Goal: Information Seeking & Learning: Find specific page/section

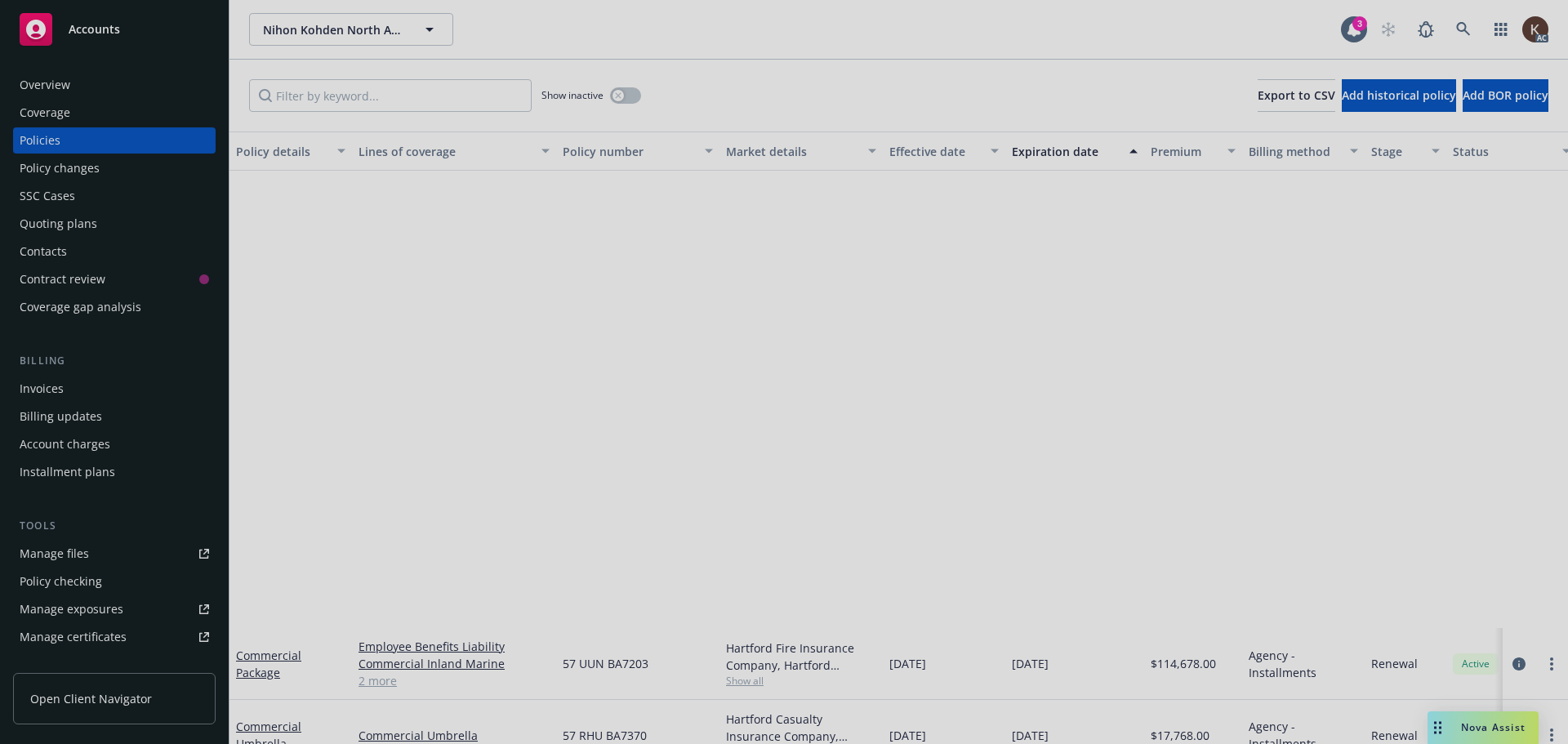
scroll to position [549, 0]
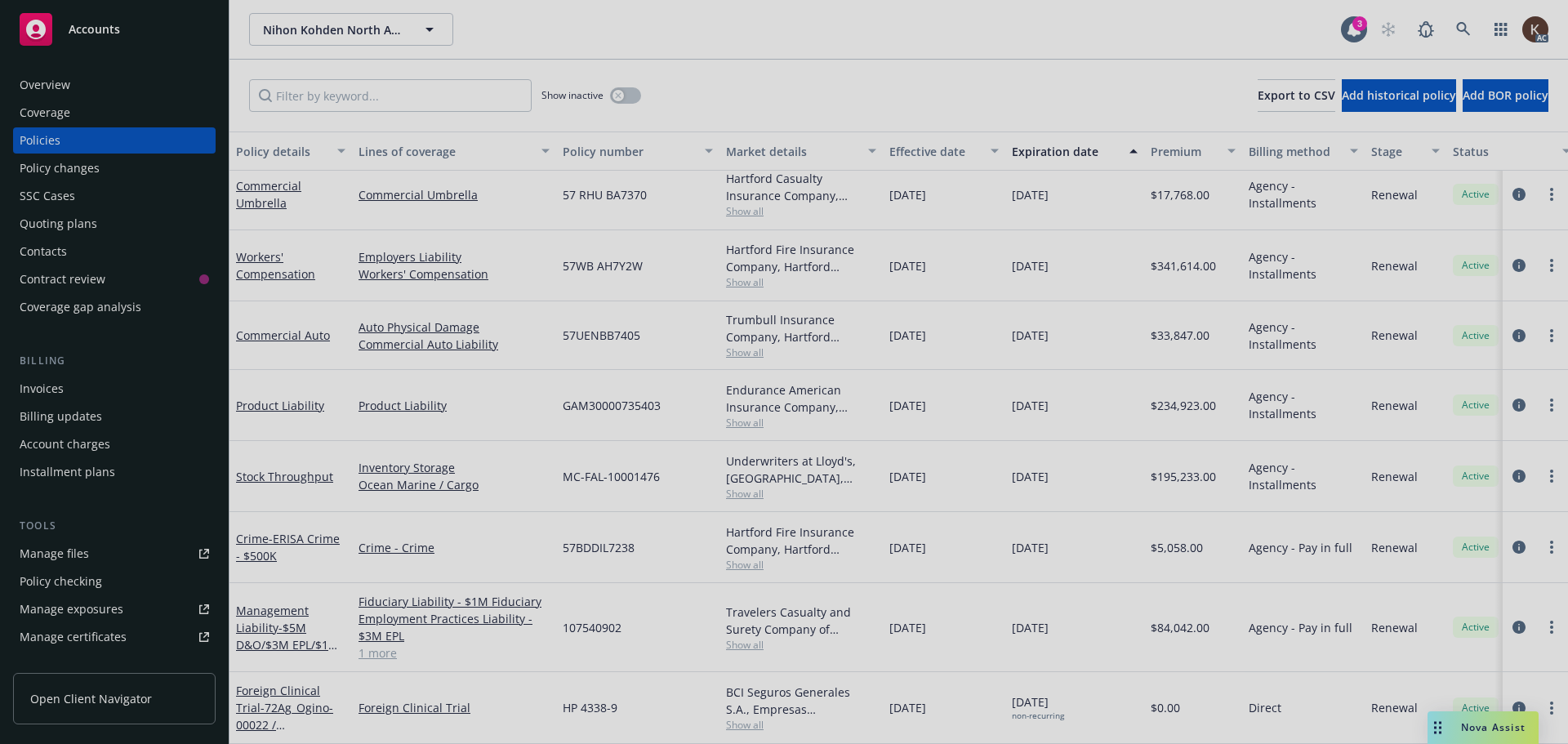
click at [1458, 25] on div at bounding box center [784, 372] width 1568 height 744
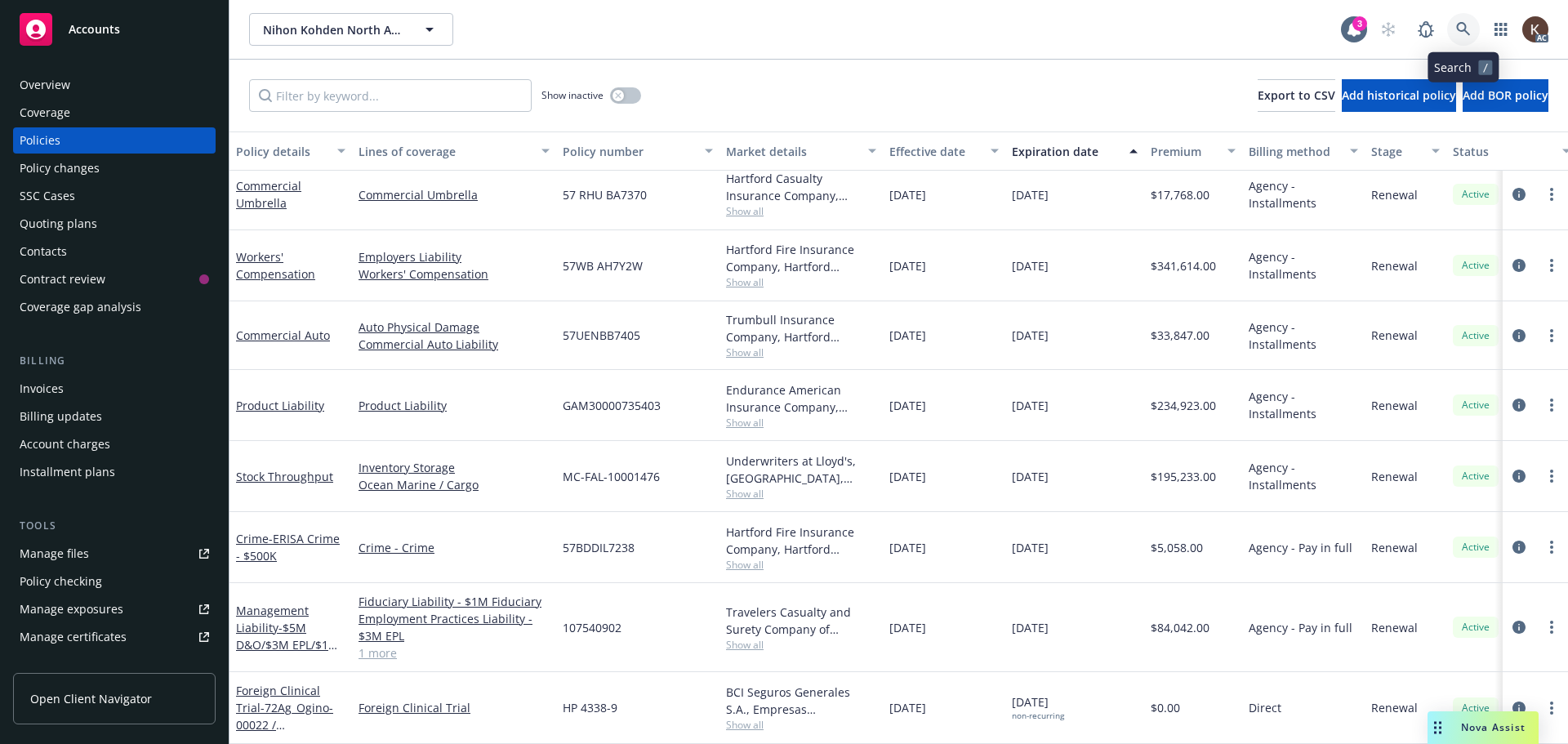
click at [1452, 33] on link at bounding box center [1463, 29] width 33 height 33
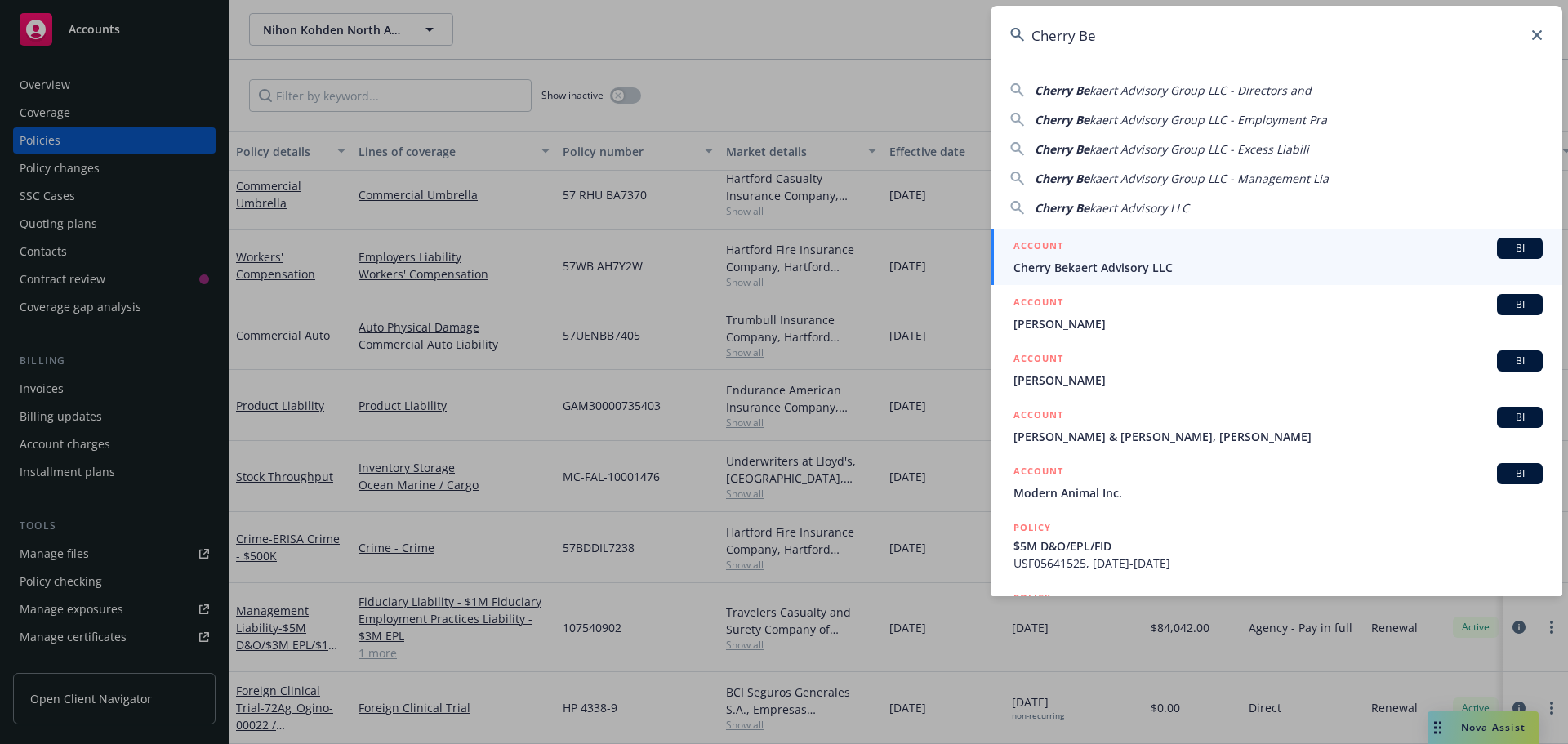
type input "Cherry Be"
click at [1216, 263] on span "Cherry Bekaert Advisory LLC" at bounding box center [1278, 267] width 529 height 17
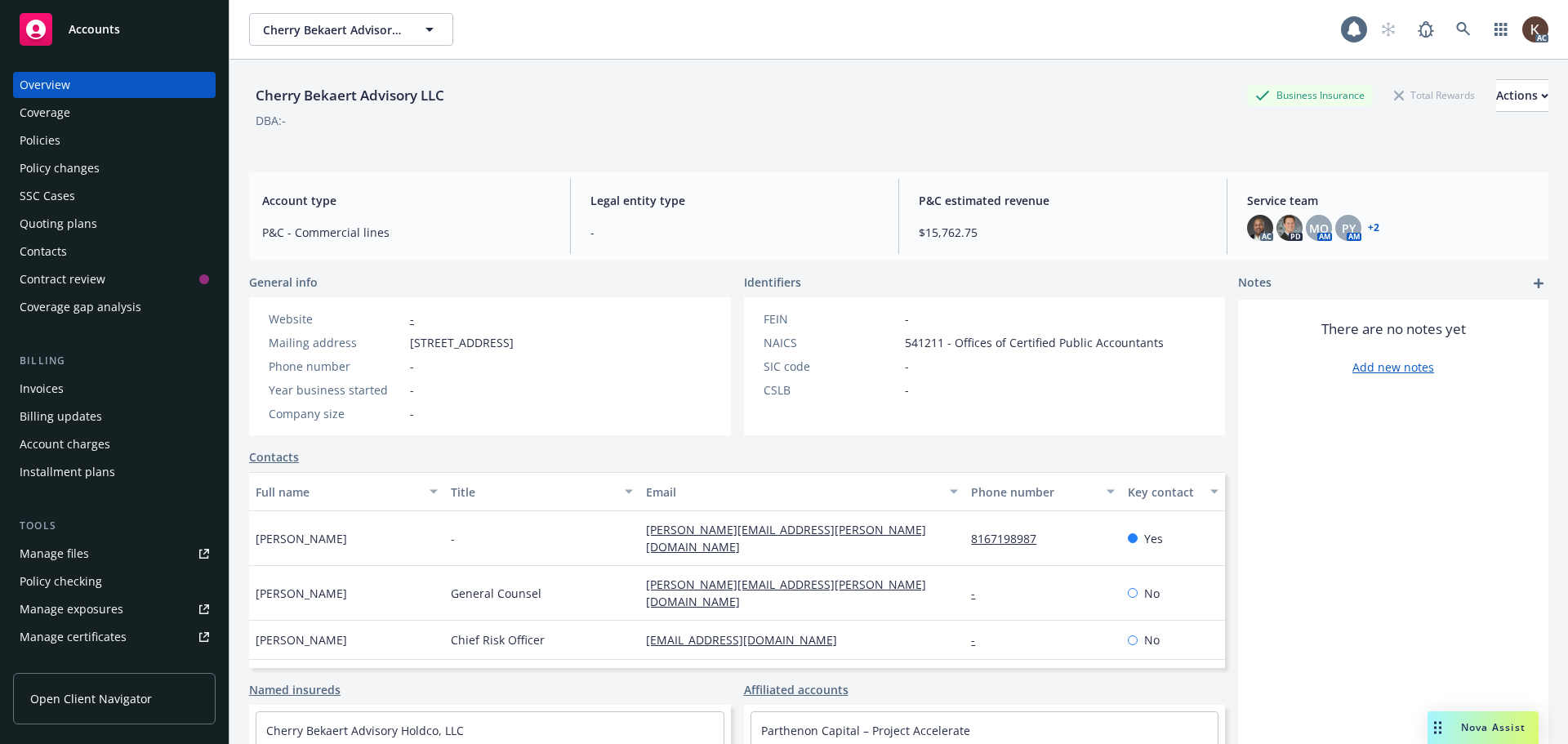
click at [126, 136] on div "Policies" at bounding box center [115, 141] width 190 height 26
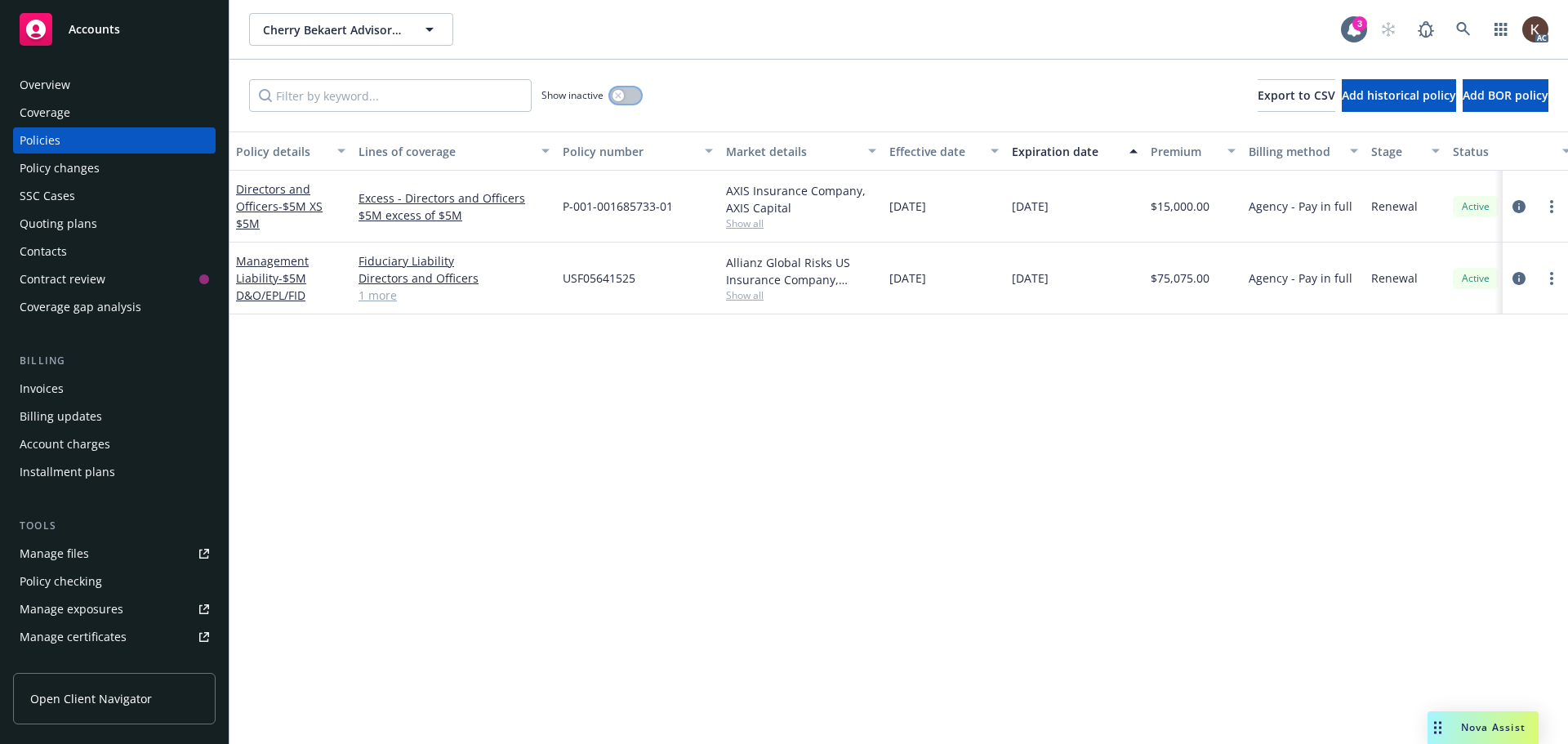
click at [624, 98] on button "button" at bounding box center [625, 96] width 31 height 16
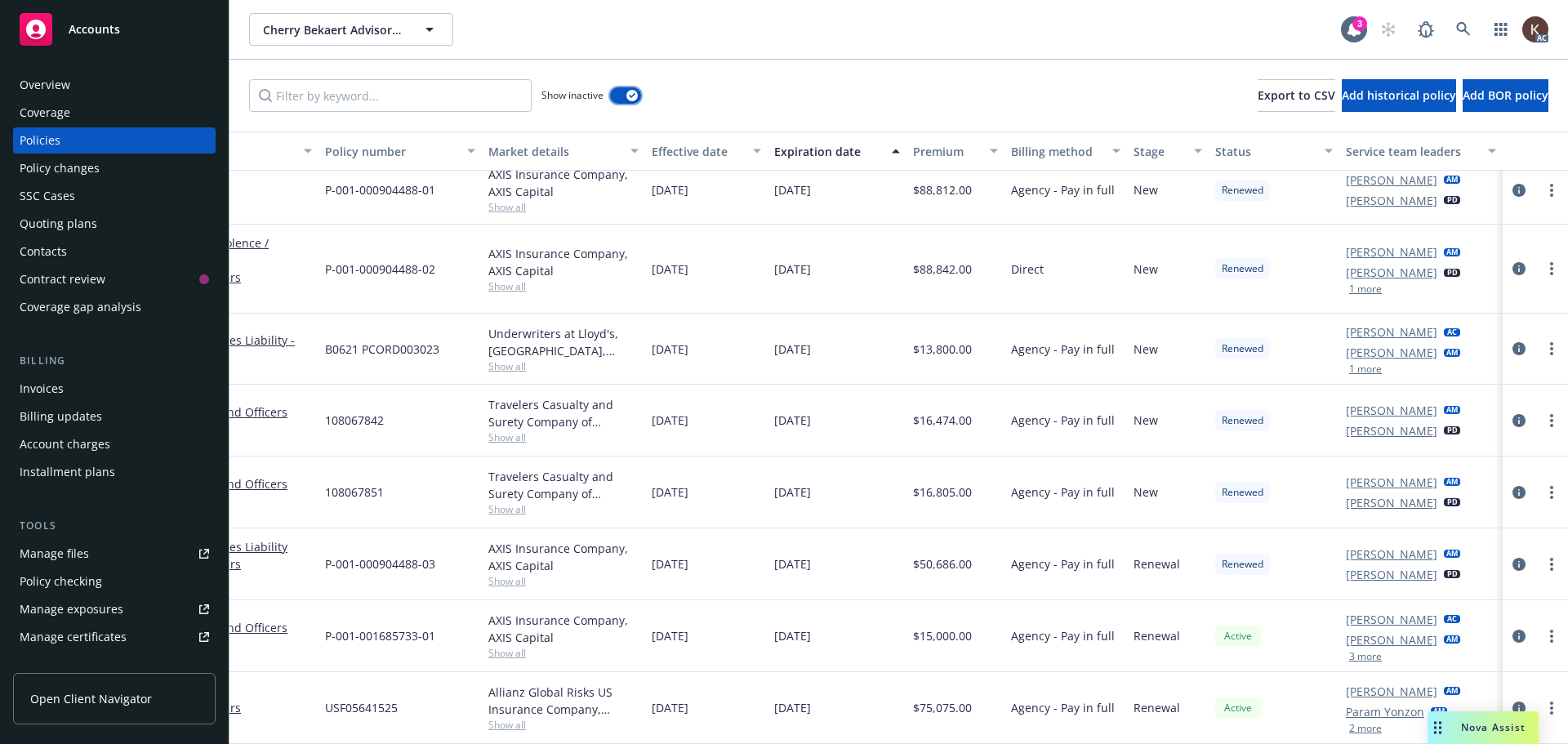
scroll to position [0, 250]
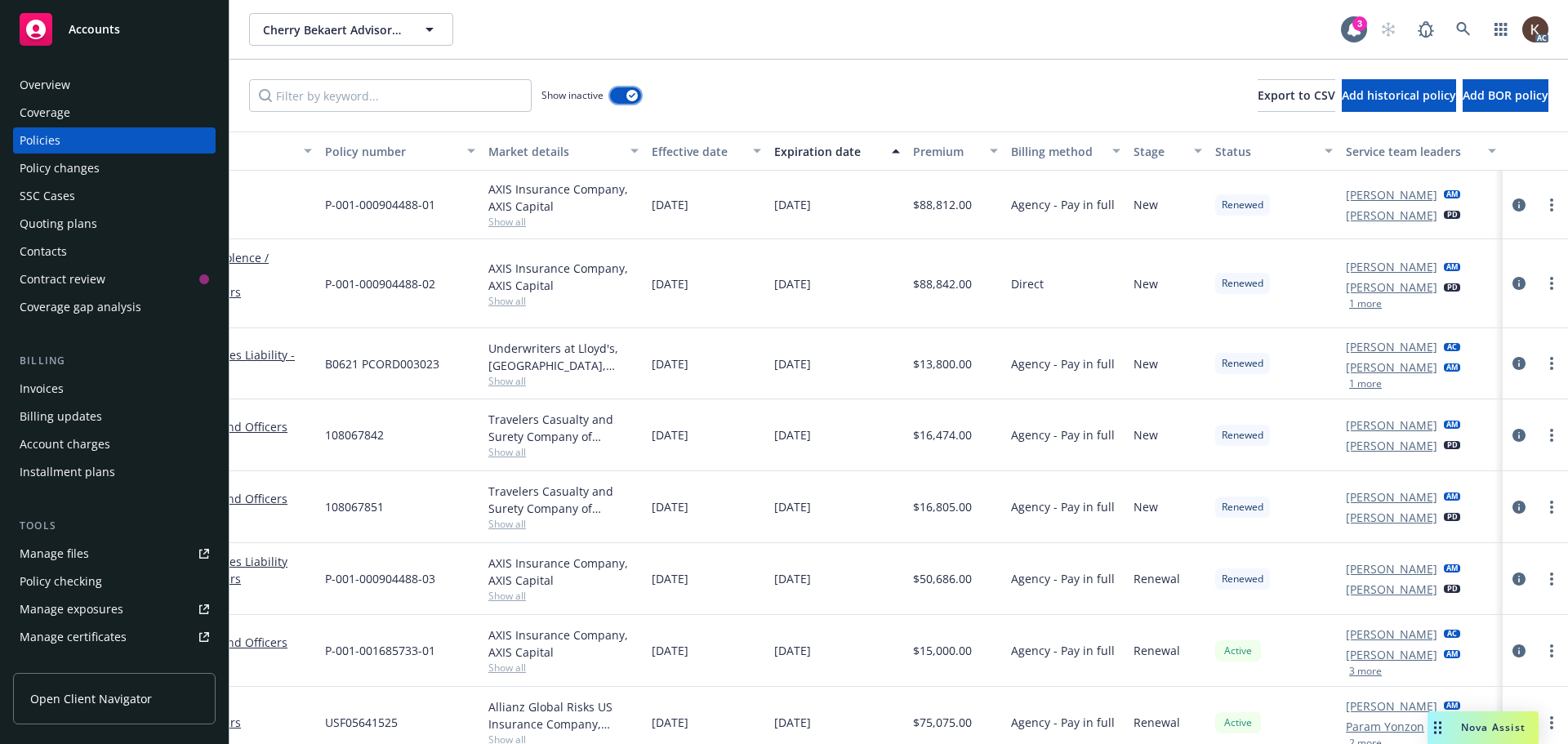
click at [614, 101] on button "button" at bounding box center [625, 96] width 31 height 16
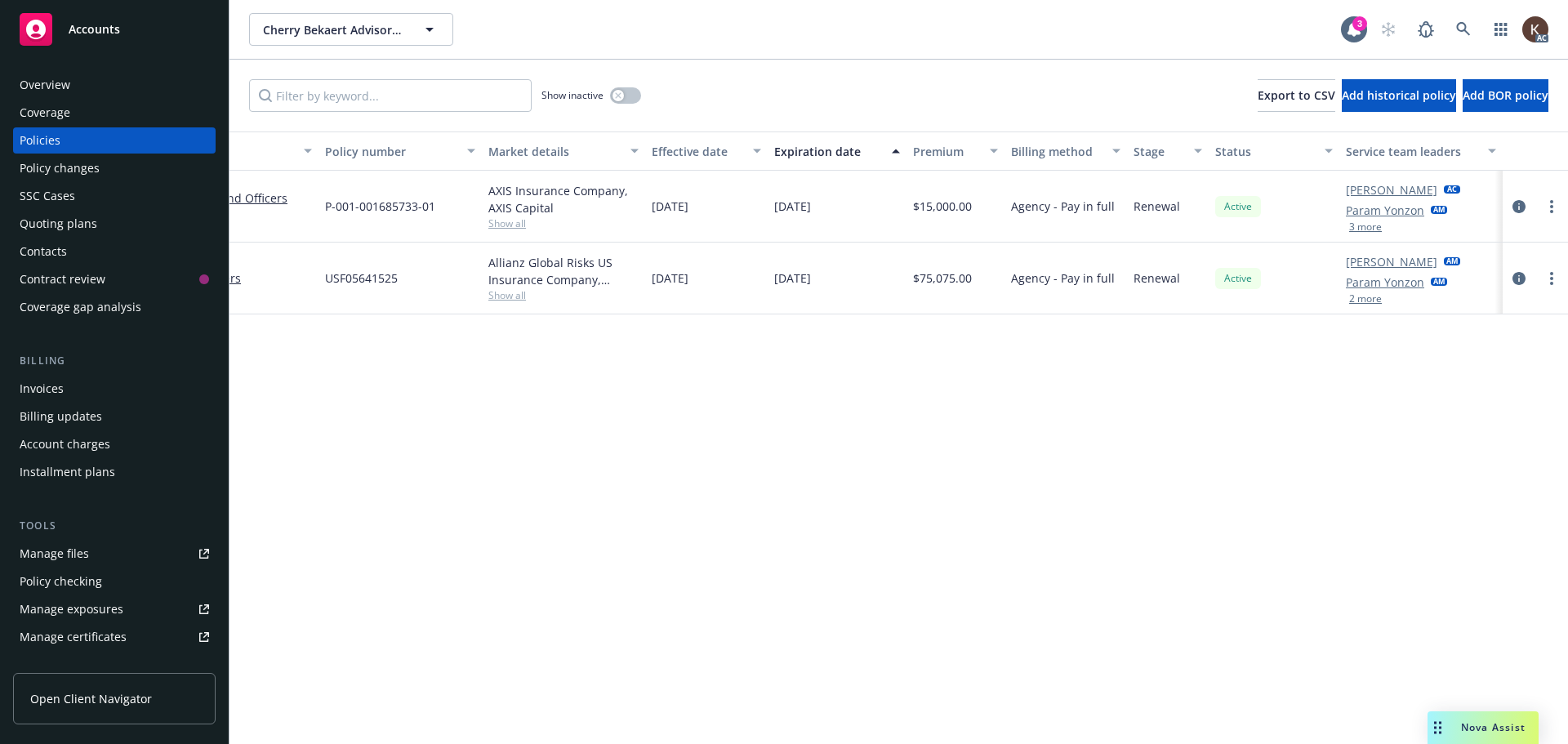
click at [1363, 229] on button "3 more" at bounding box center [1365, 228] width 33 height 10
click at [1463, 28] on icon at bounding box center [1463, 29] width 15 height 15
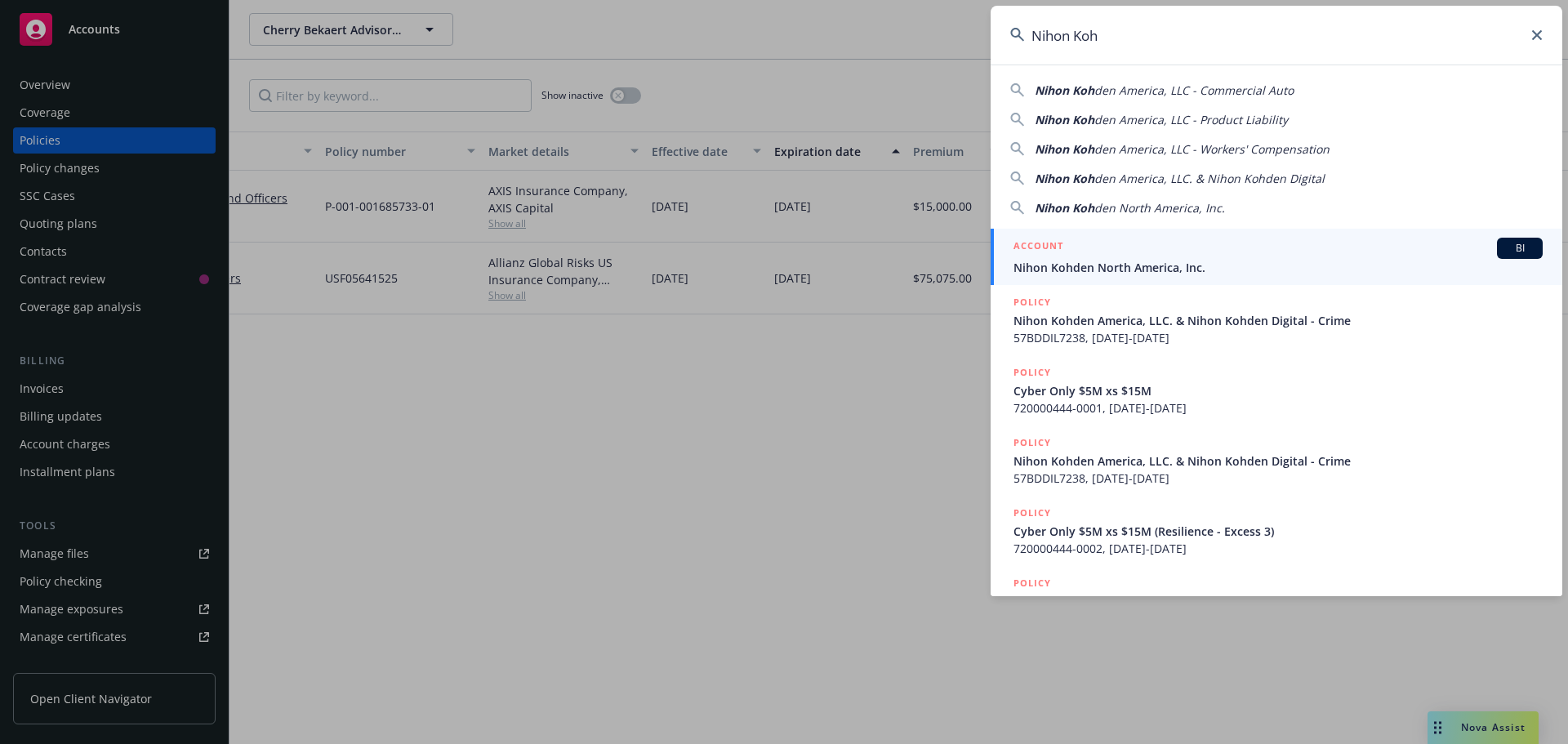
type input "Nihon Koh"
click at [1069, 249] on div "ACCOUNT BI" at bounding box center [1278, 248] width 529 height 21
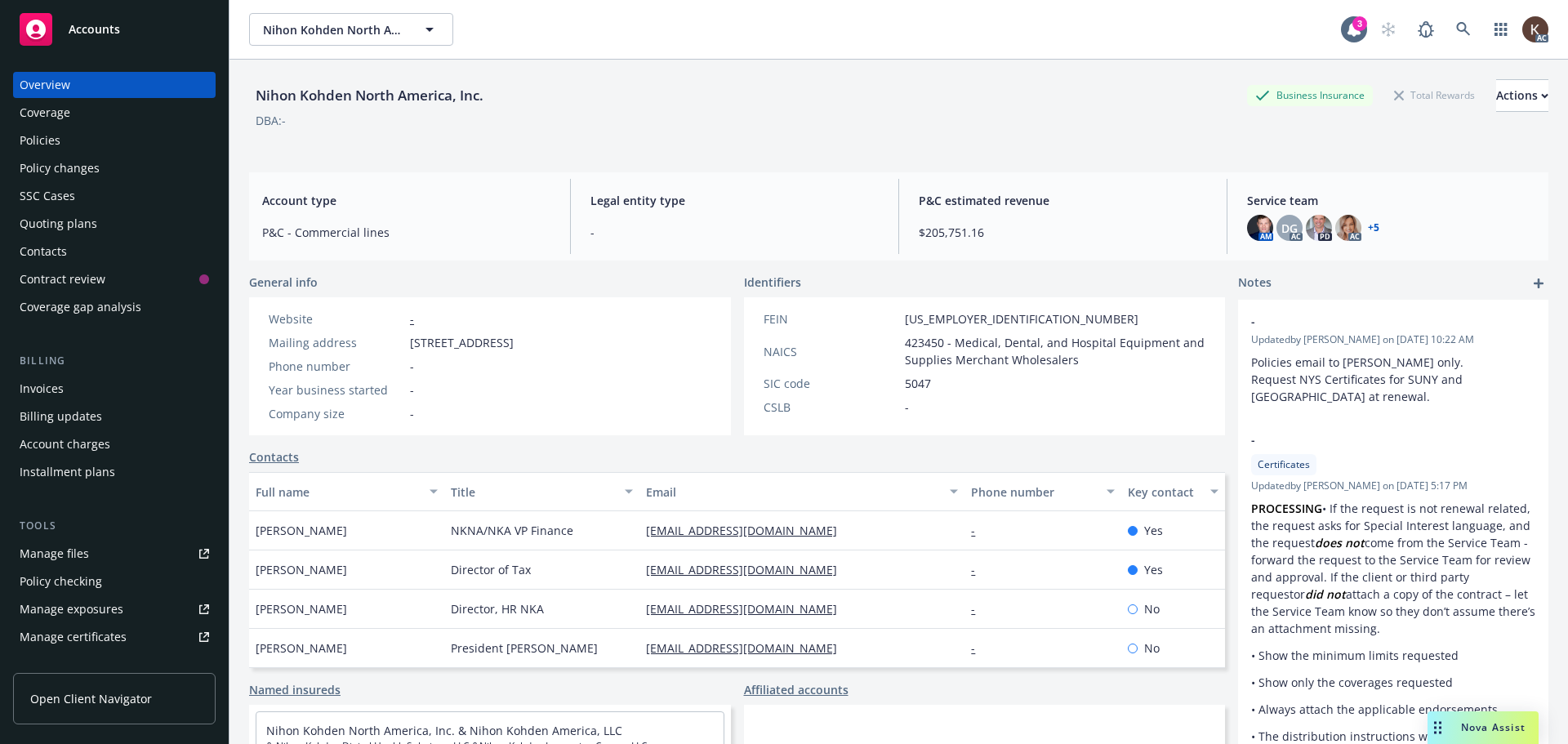
click at [147, 129] on div "Policies" at bounding box center [115, 141] width 190 height 26
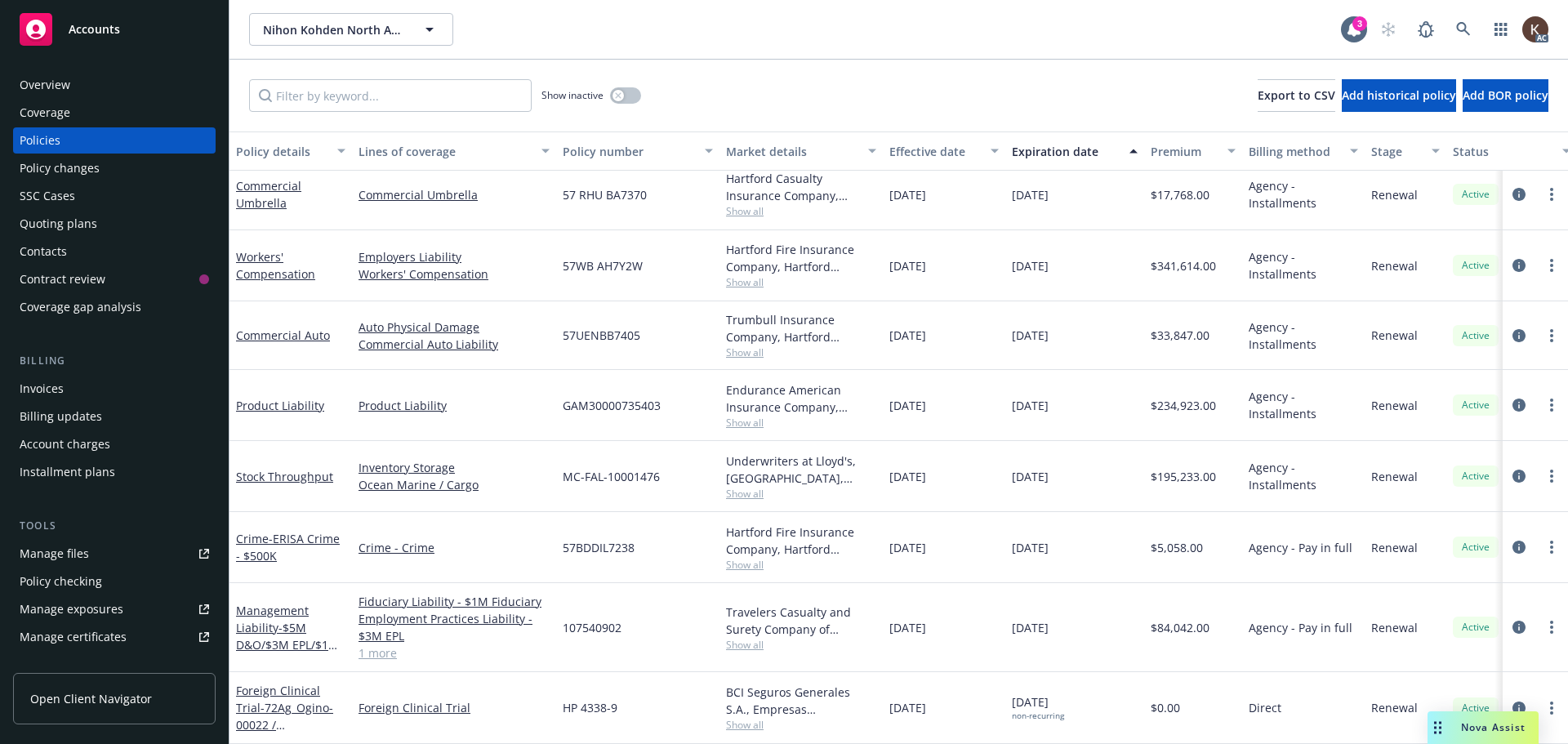
scroll to position [553, 250]
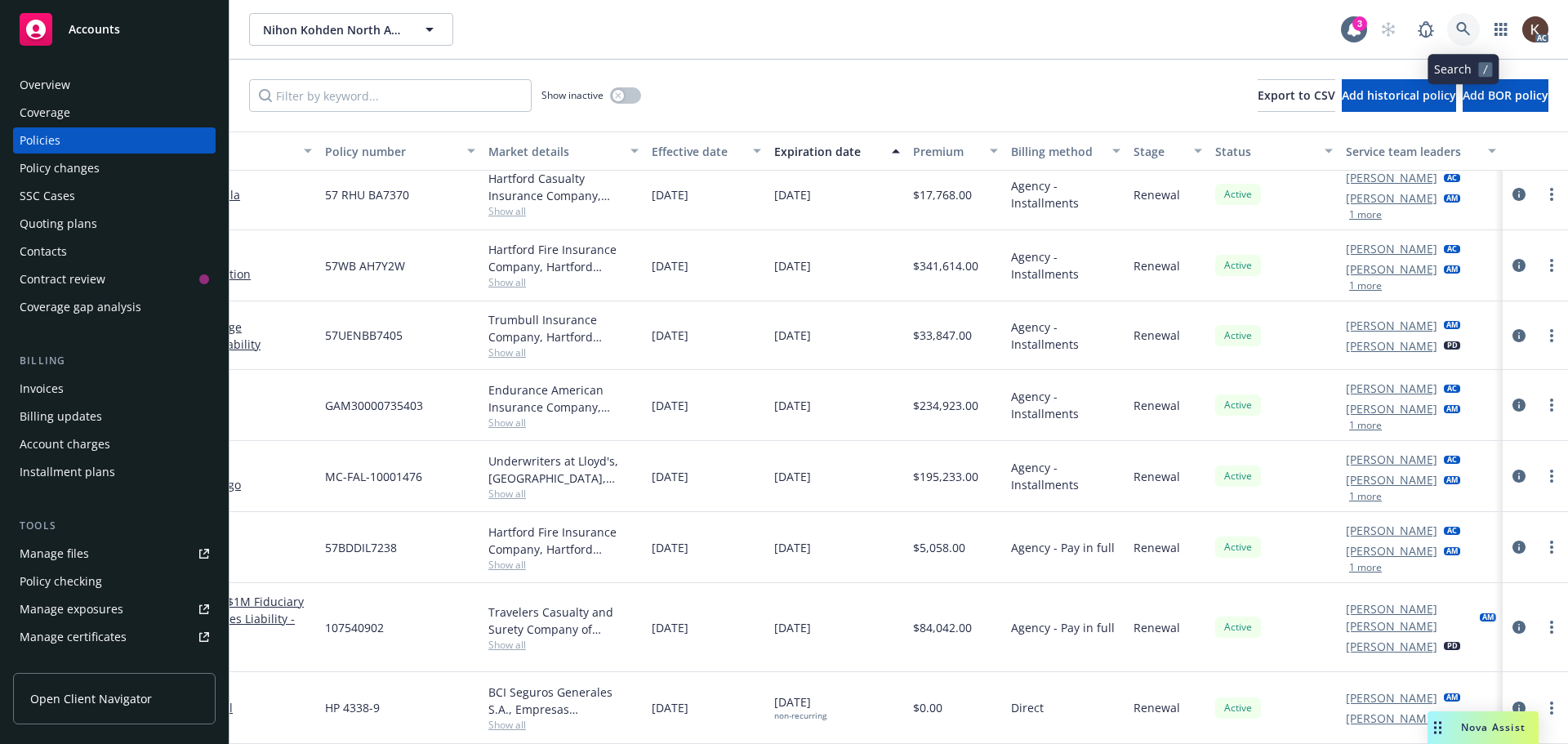
drag, startPoint x: 1454, startPoint y: 26, endPoint x: 1442, endPoint y: 53, distance: 29.5
click at [1459, 22] on link at bounding box center [1463, 29] width 33 height 33
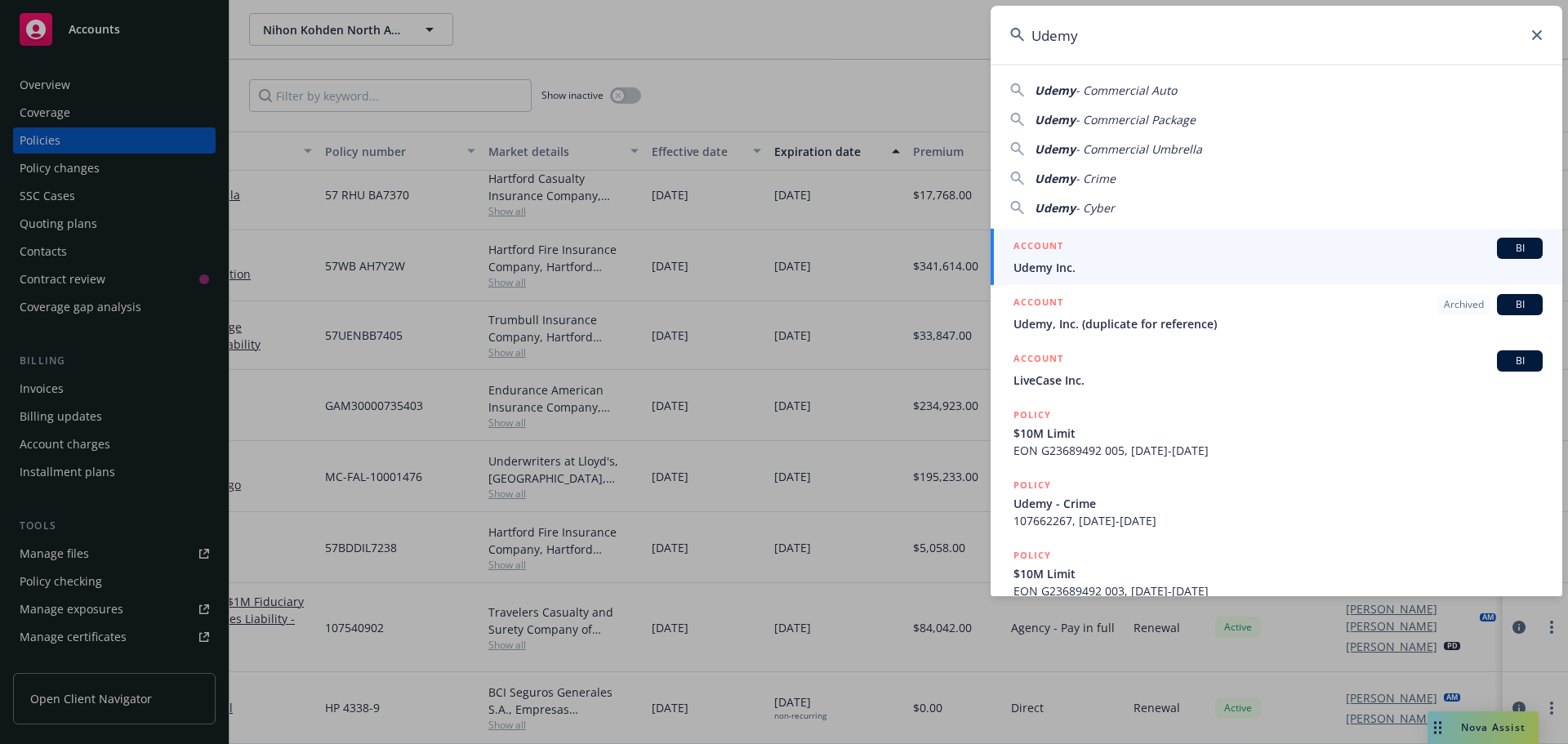
type input "Udemy"
click at [1144, 258] on div "ACCOUNT BI" at bounding box center [1278, 248] width 529 height 21
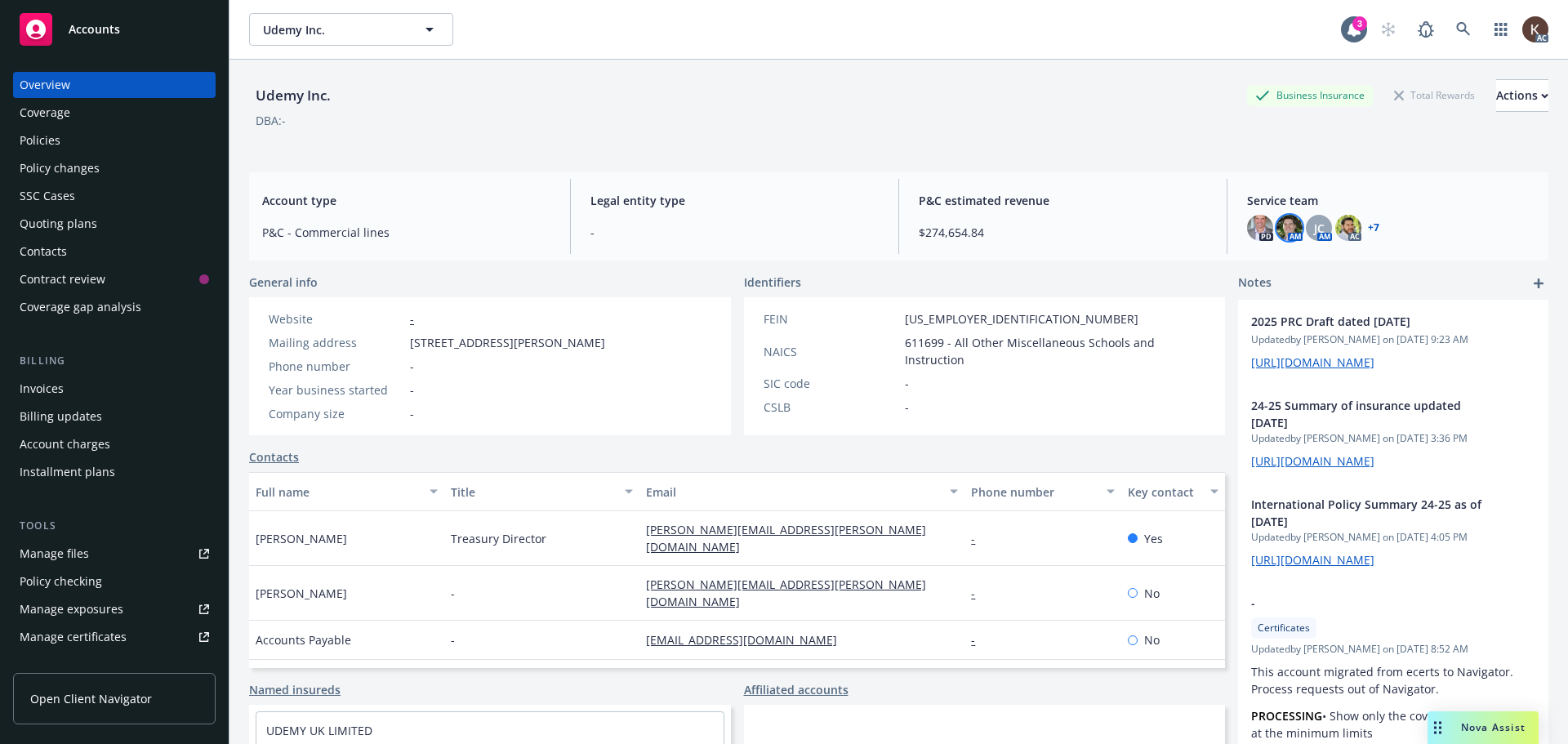
click at [1279, 231] on img at bounding box center [1290, 228] width 26 height 26
click at [1462, 16] on span at bounding box center [1463, 29] width 33 height 33
click at [1455, 29] on link at bounding box center [1463, 29] width 33 height 33
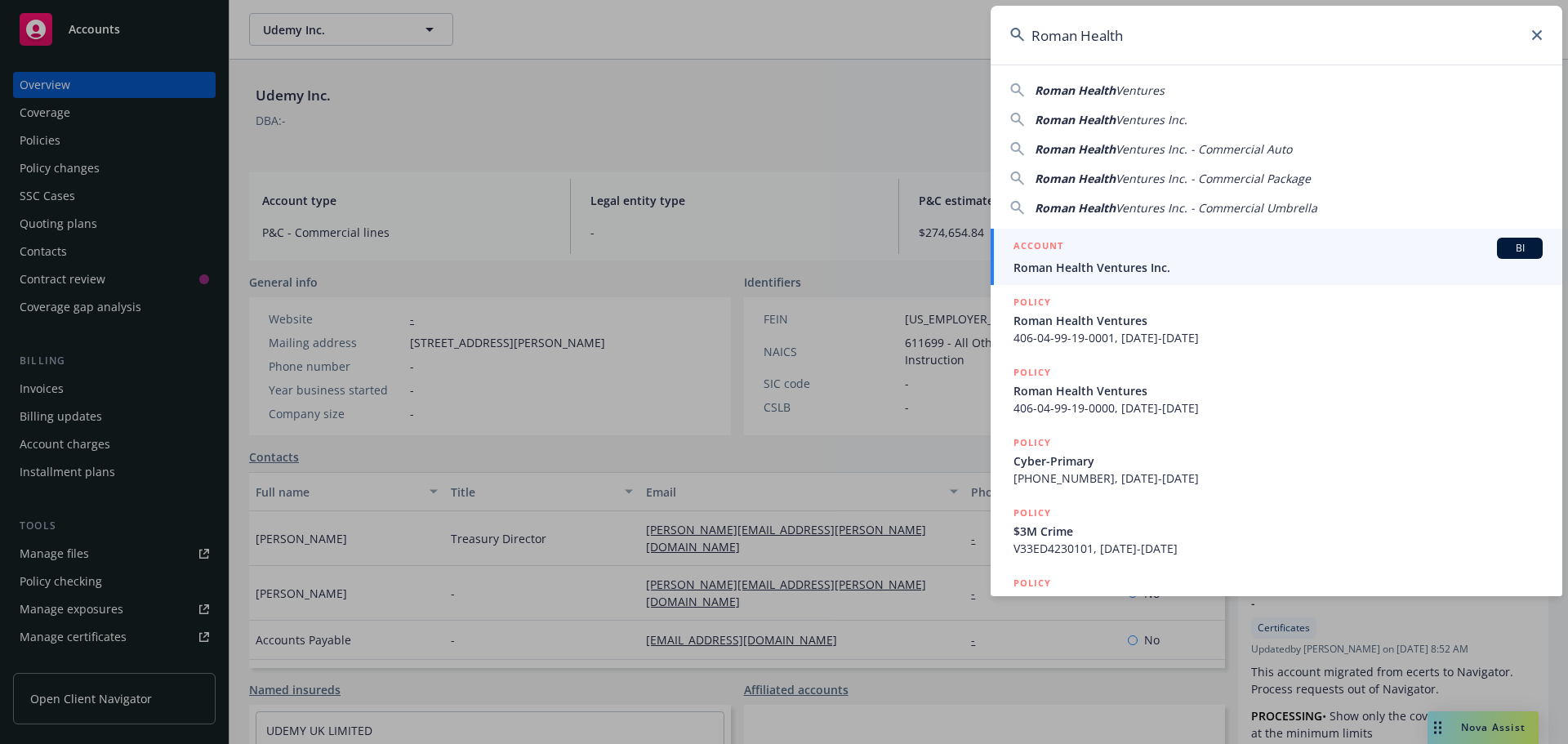
type input "Roman Health"
click at [1257, 260] on span "Roman Health Ventures Inc." at bounding box center [1278, 267] width 529 height 17
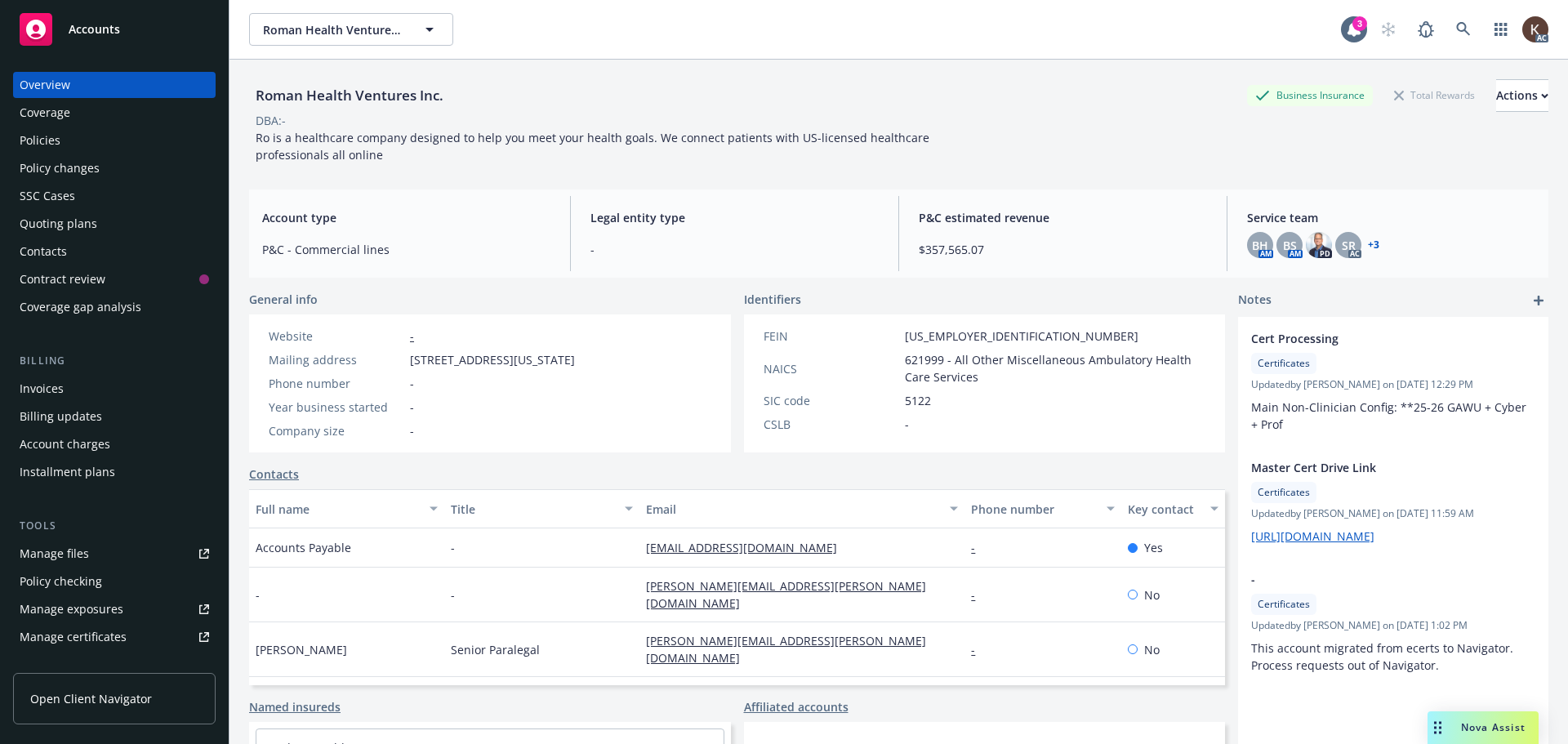
click at [1367, 243] on link "+ 3" at bounding box center [1372, 246] width 11 height 10
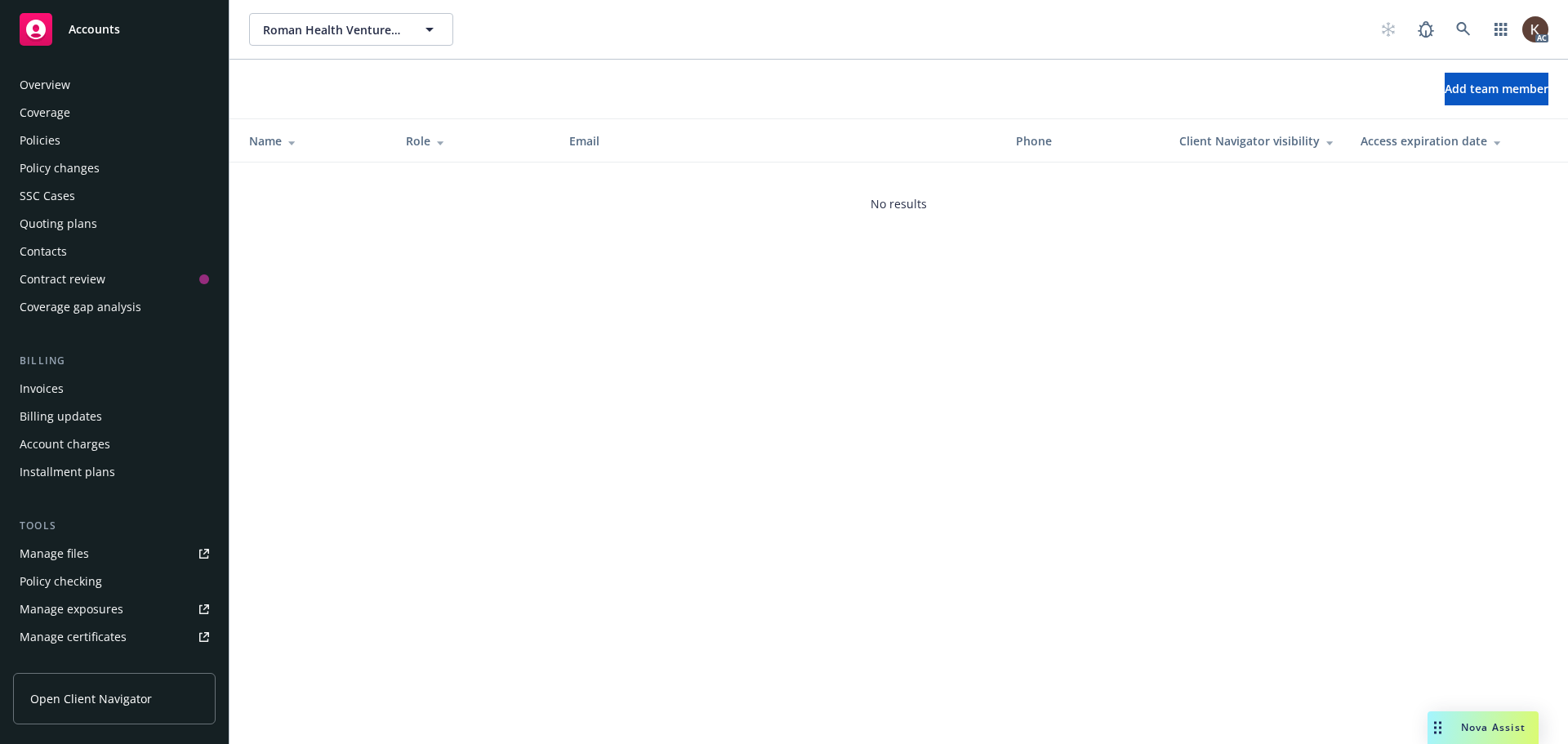
scroll to position [349, 0]
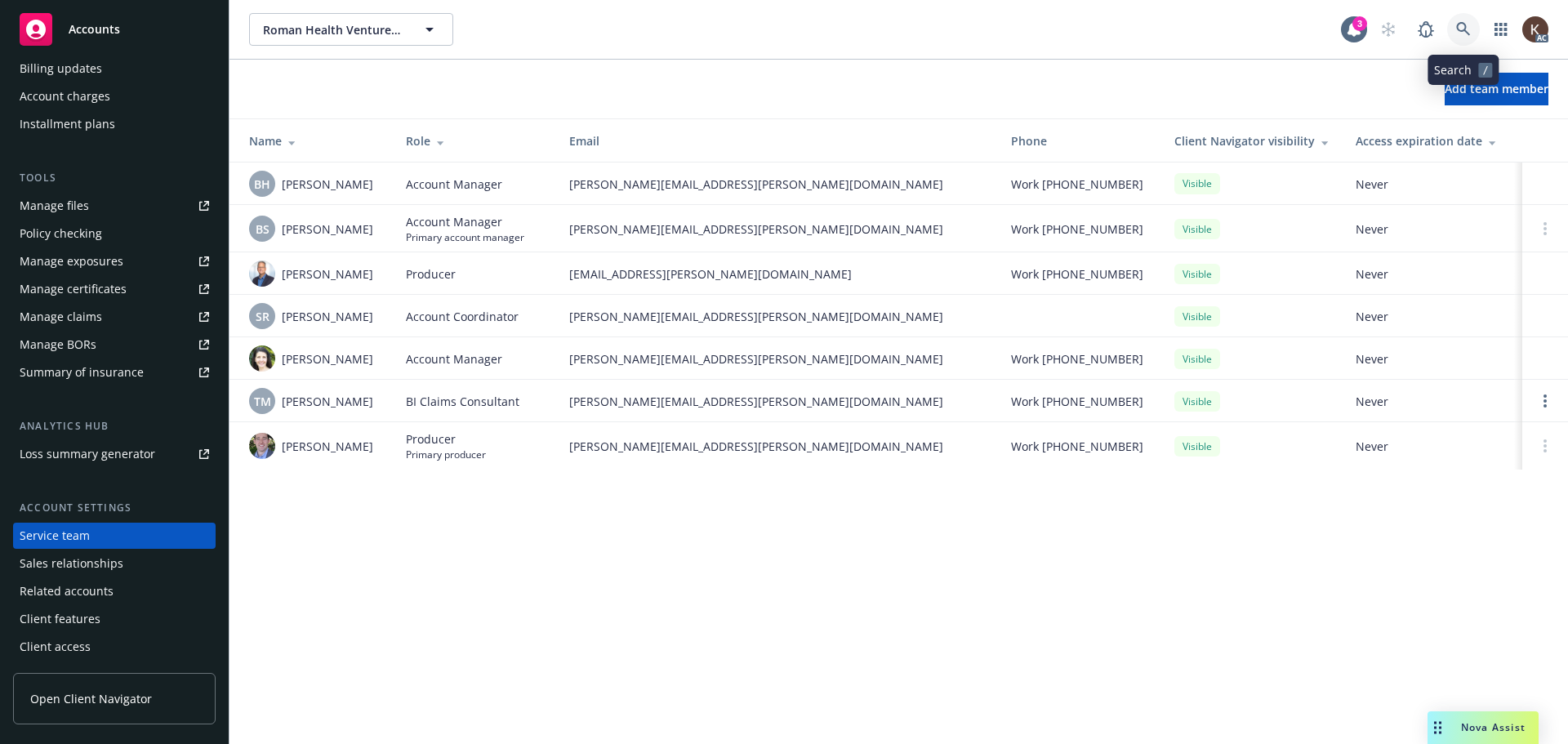
click at [1479, 25] on link at bounding box center [1463, 29] width 33 height 33
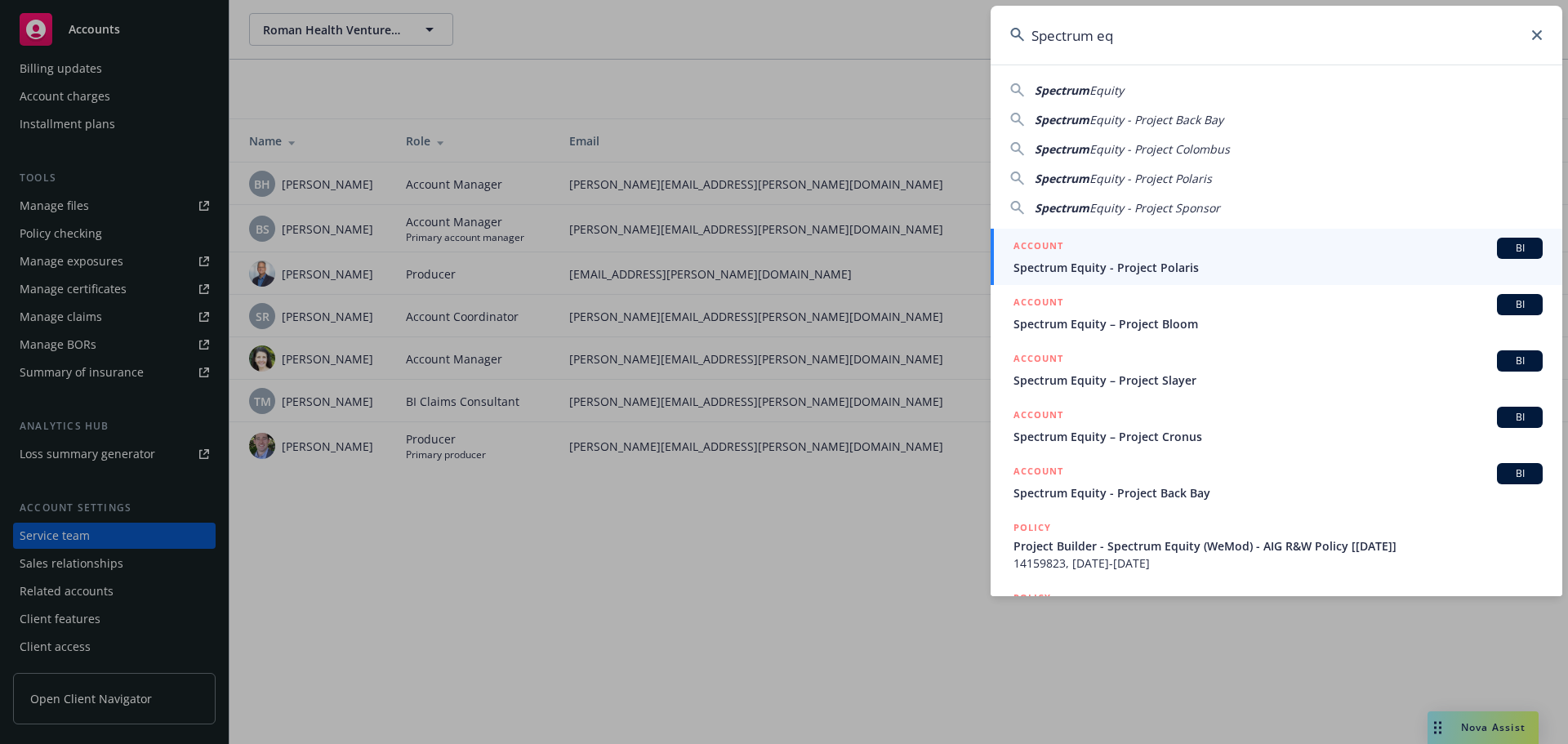
type input "Spectrum eq"
click at [1122, 256] on div "ACCOUNT BI" at bounding box center [1278, 248] width 529 height 21
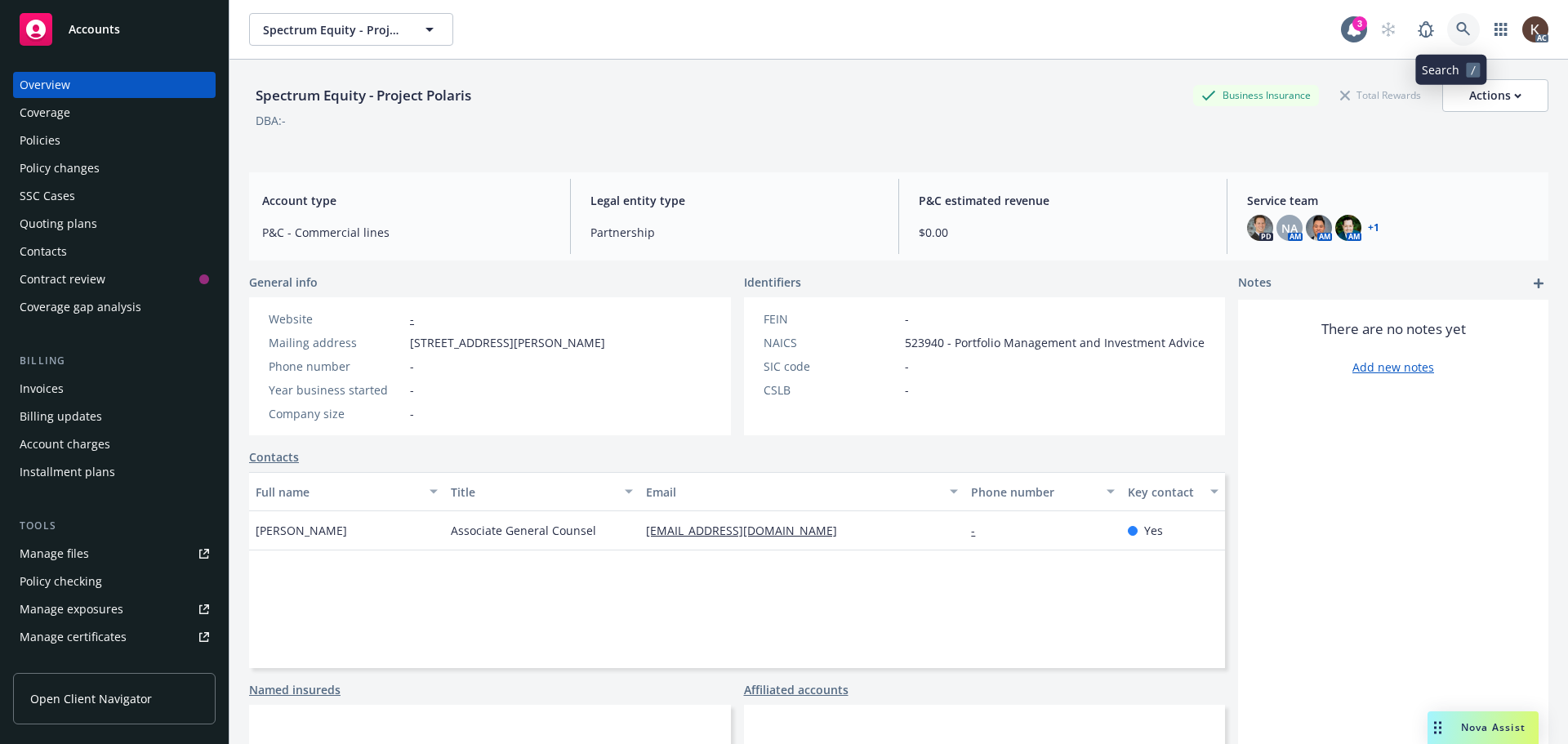
click at [1460, 25] on link at bounding box center [1463, 29] width 33 height 33
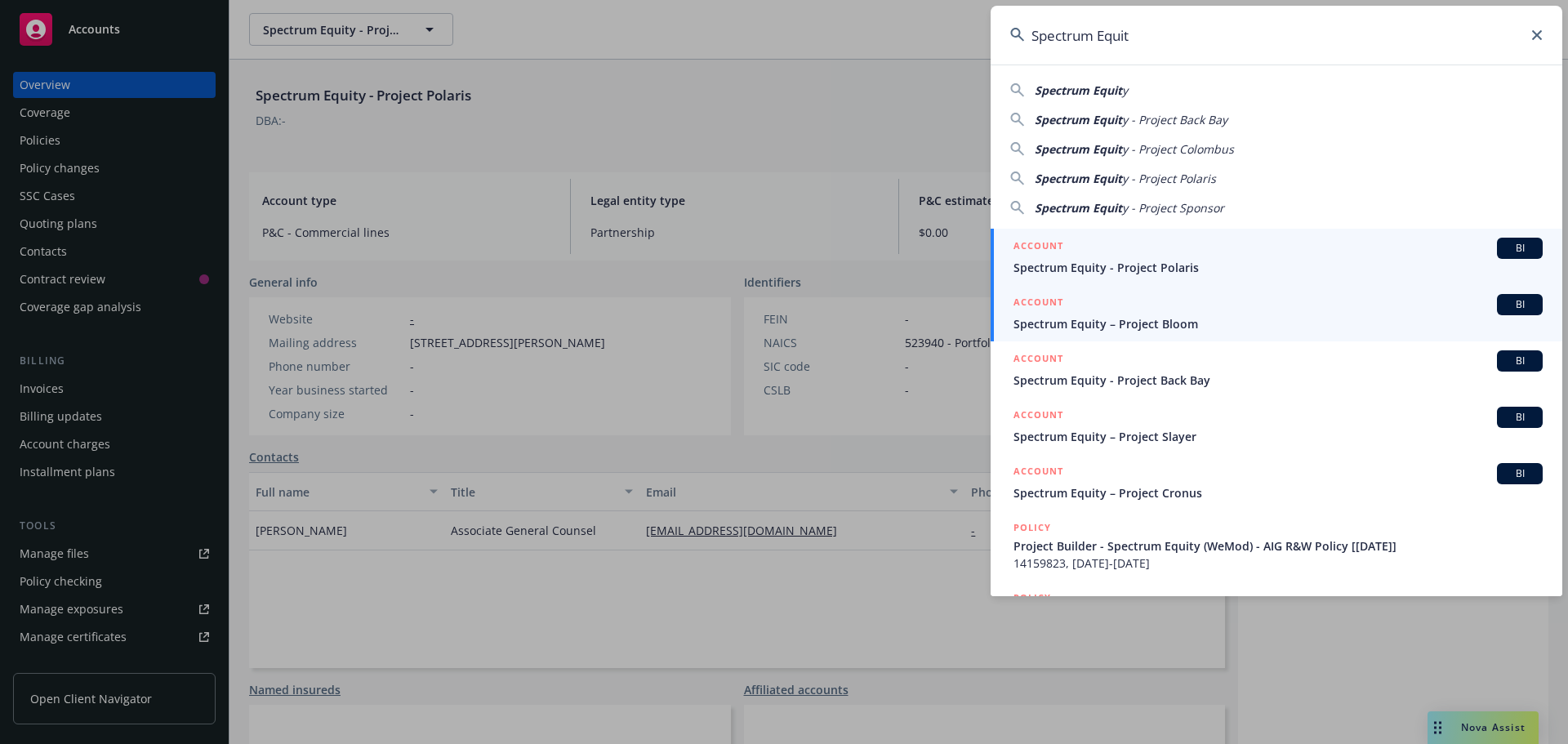
type input "Spectrum Equit"
click at [1107, 323] on span "Spectrum Equity – Project Bloom" at bounding box center [1278, 324] width 529 height 17
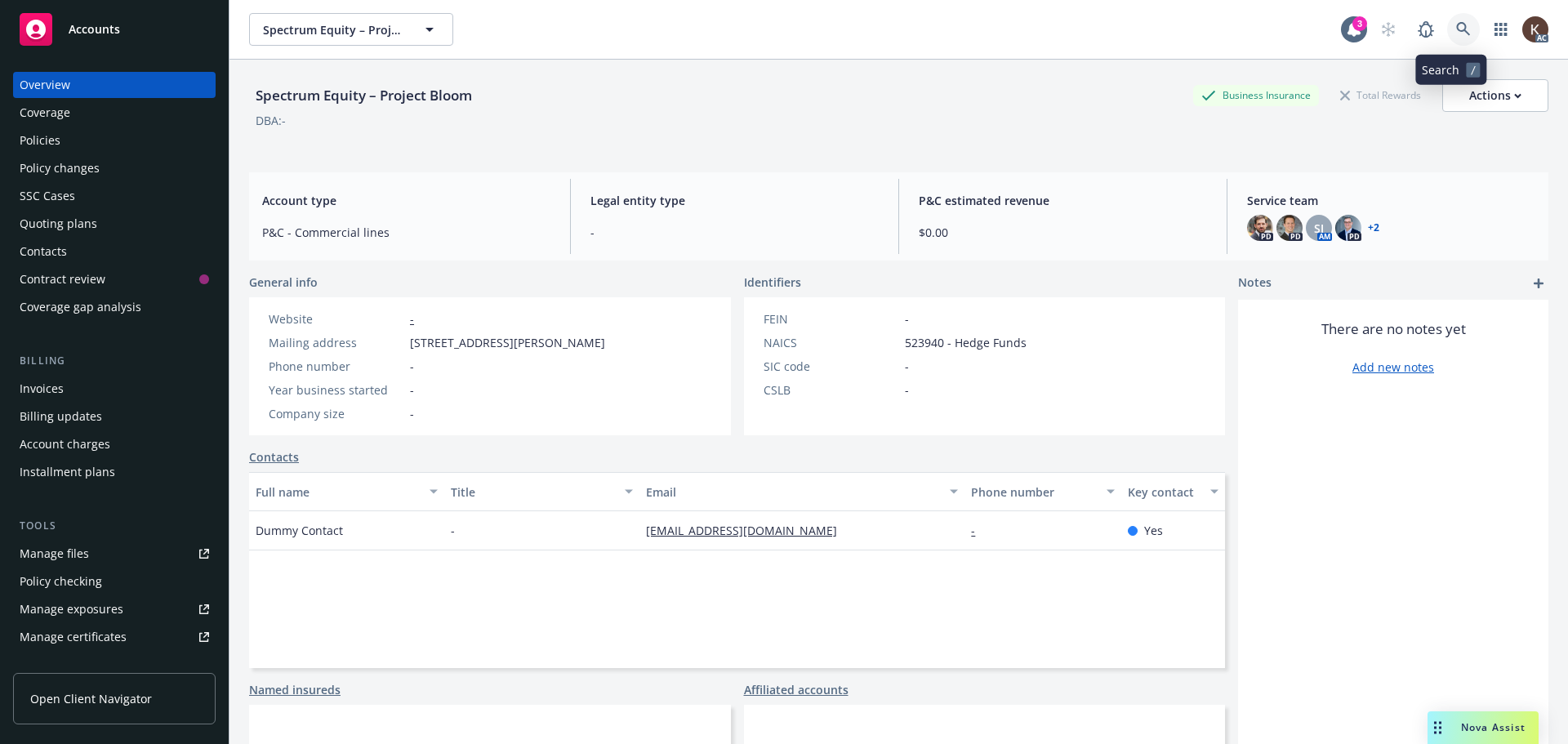
click at [1456, 31] on icon at bounding box center [1463, 29] width 14 height 14
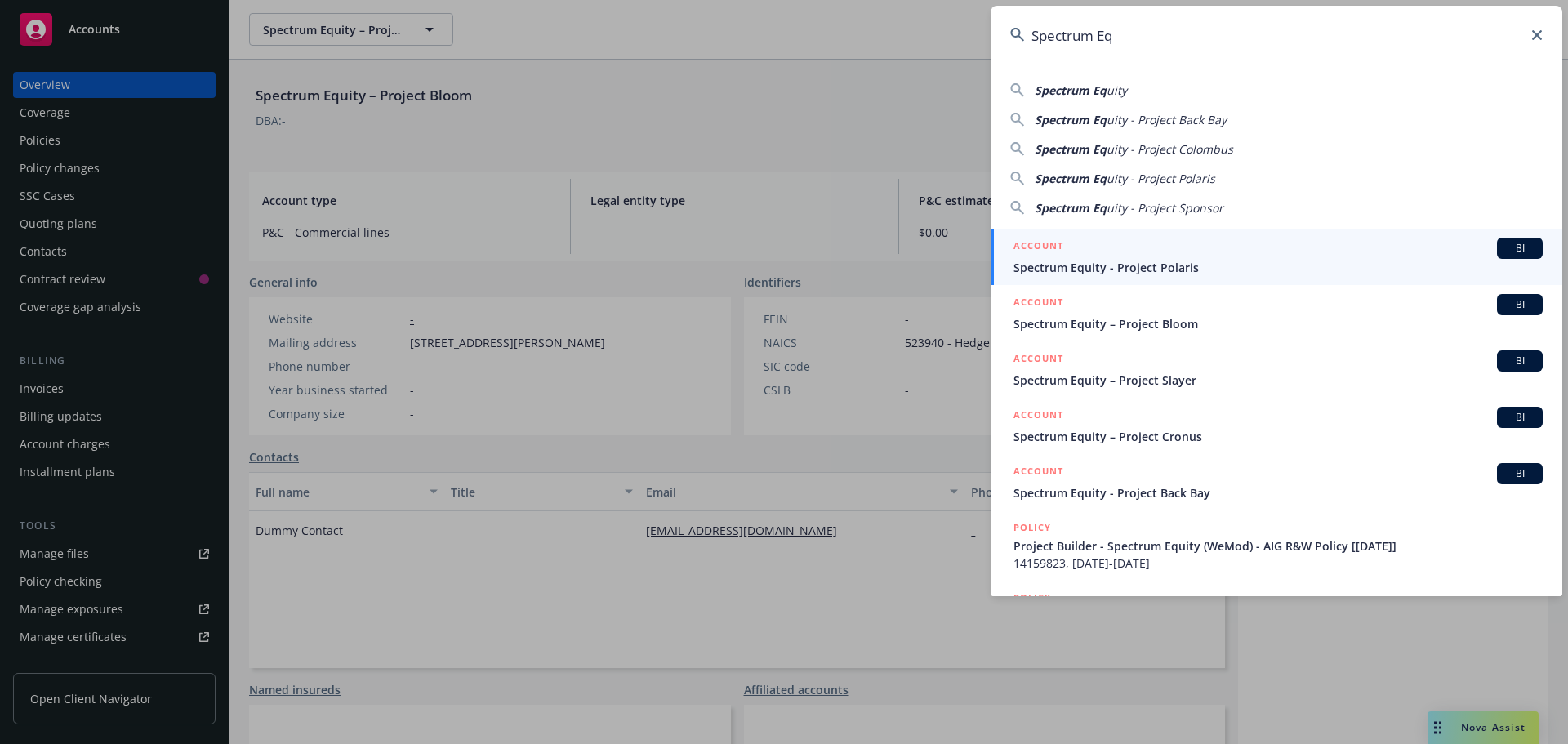
type input "Spectrum Eq"
click at [1167, 245] on div "ACCOUNT BI" at bounding box center [1278, 248] width 529 height 21
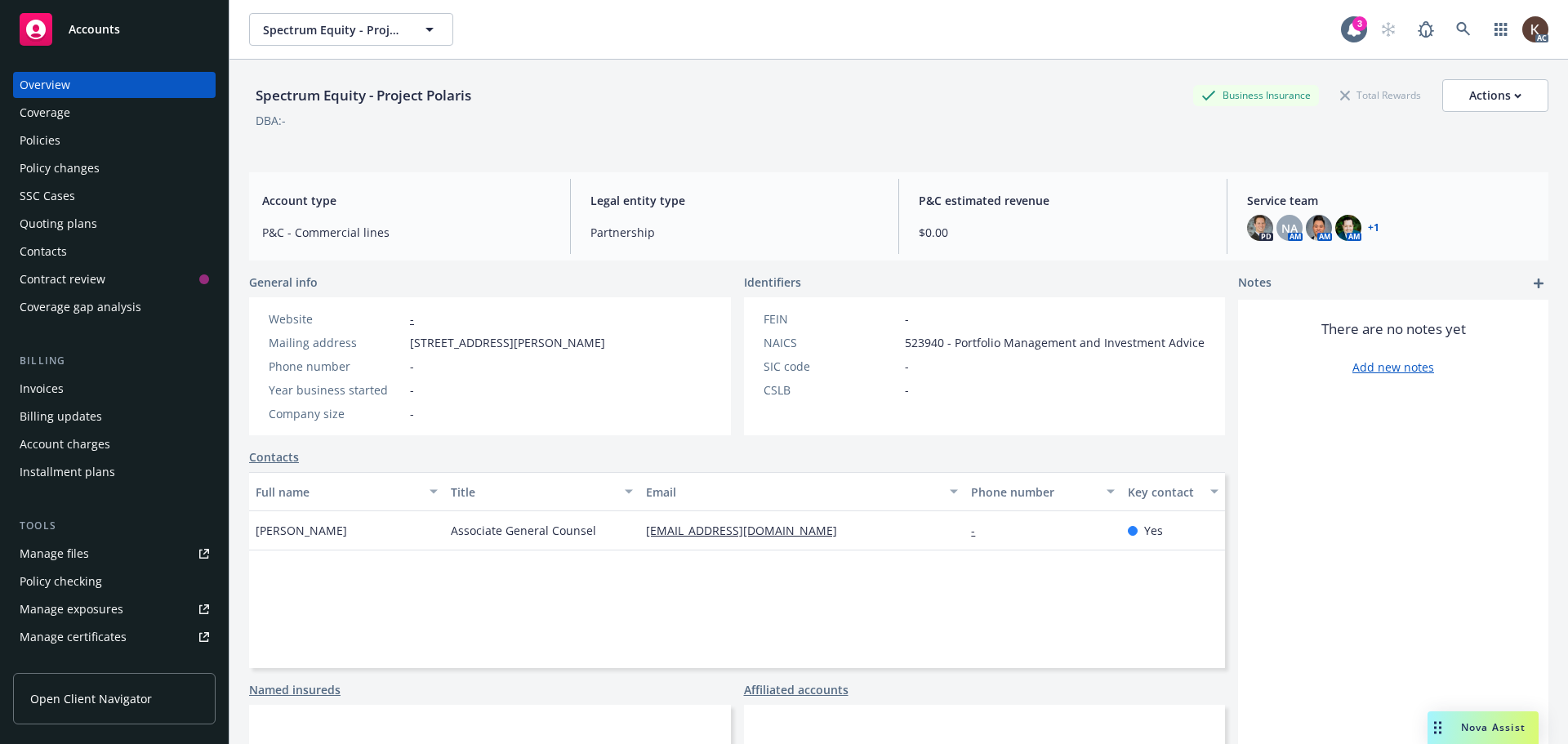
click at [1367, 231] on link "+ 1" at bounding box center [1372, 228] width 11 height 10
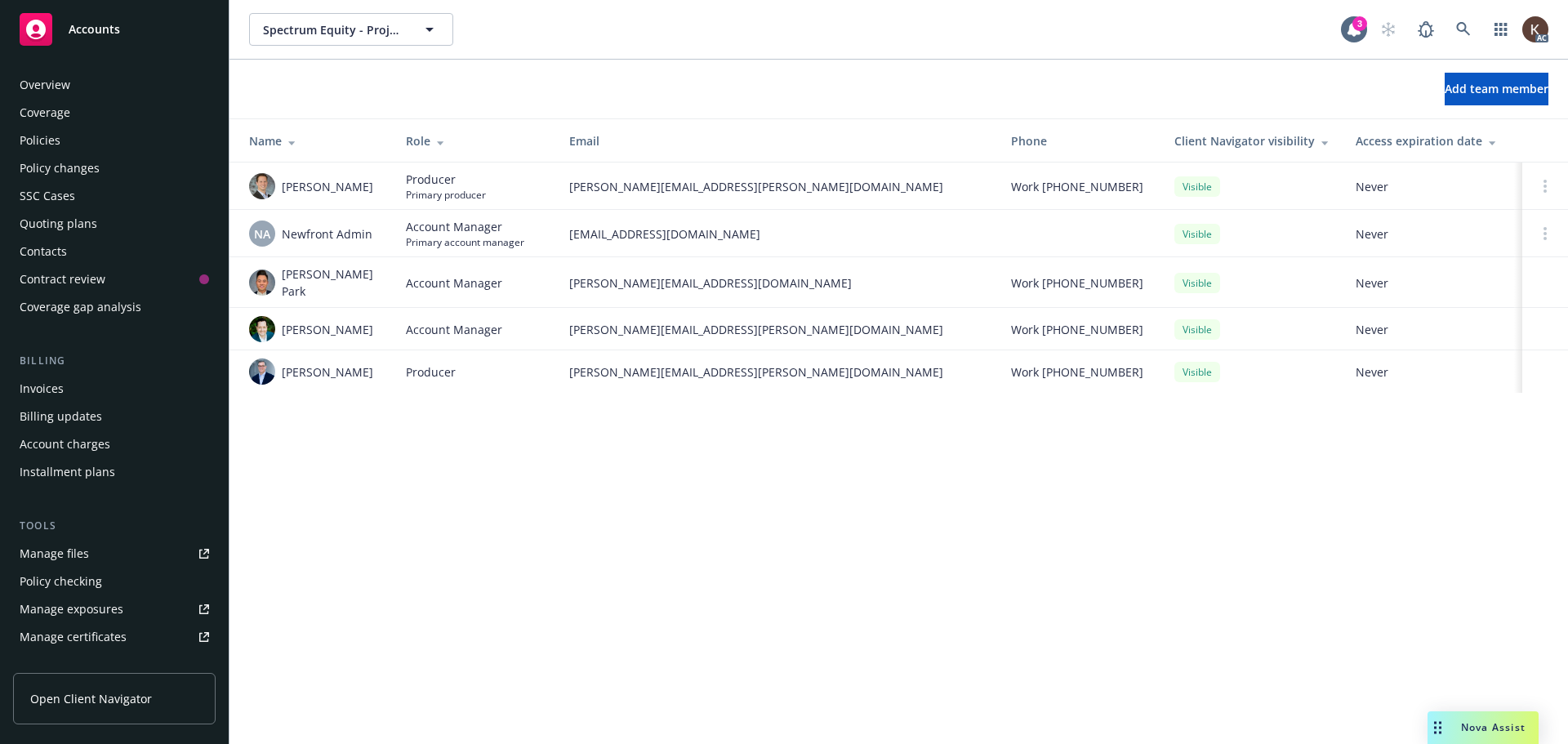
click at [96, 150] on div "Policies" at bounding box center [115, 141] width 190 height 26
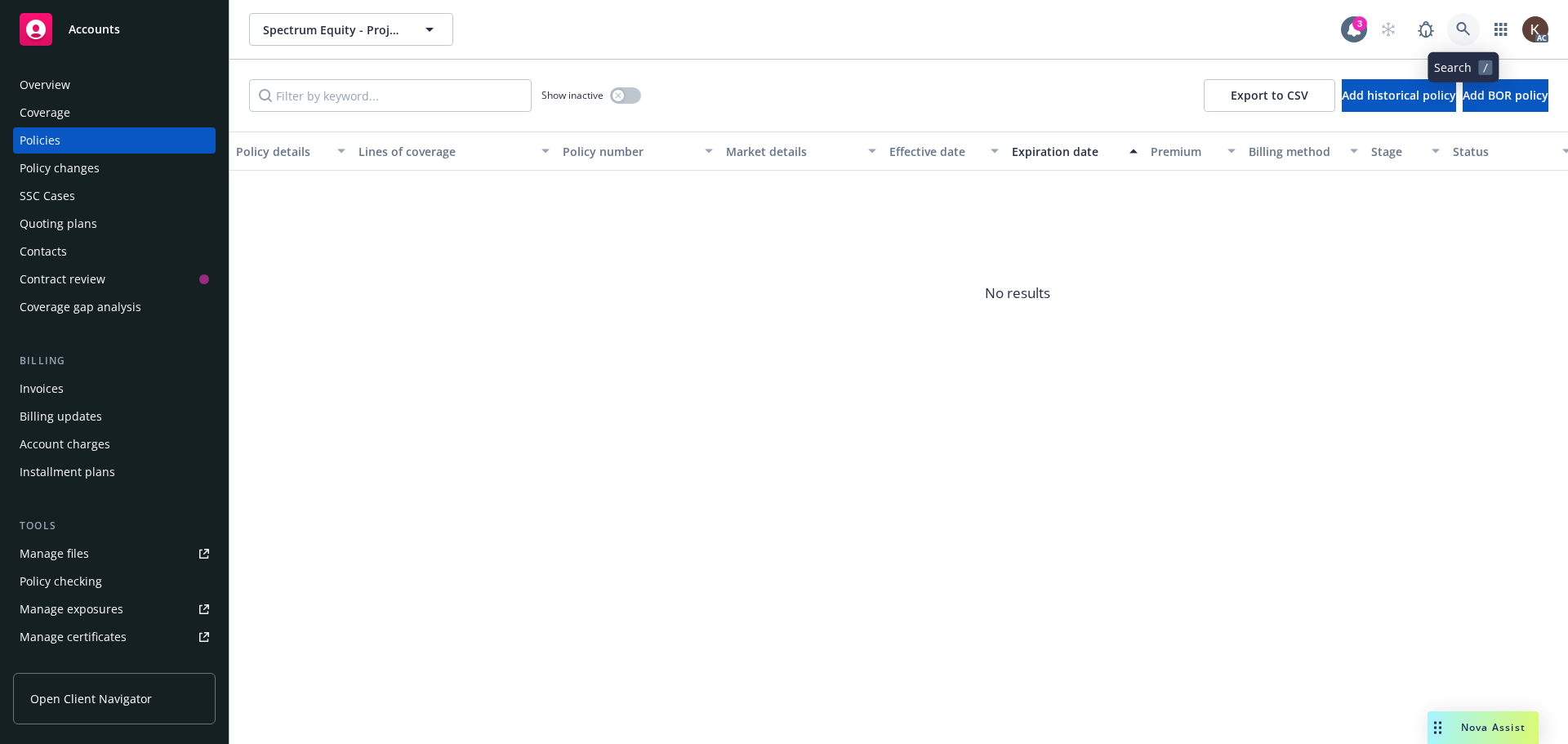
click at [1460, 32] on icon at bounding box center [1463, 29] width 15 height 15
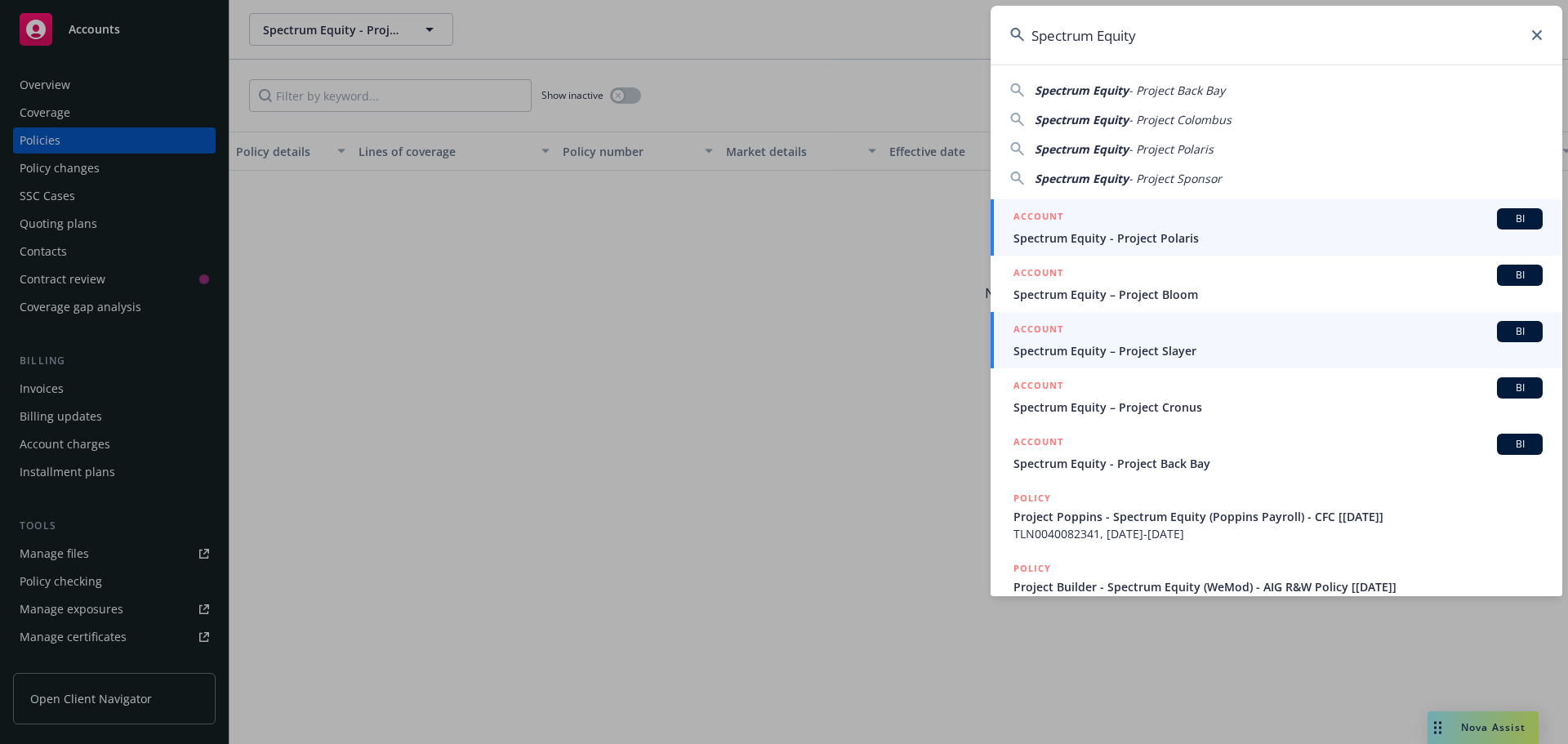
type input "Spectrum Equity"
click at [1238, 337] on div "ACCOUNT BI" at bounding box center [1278, 332] width 529 height 21
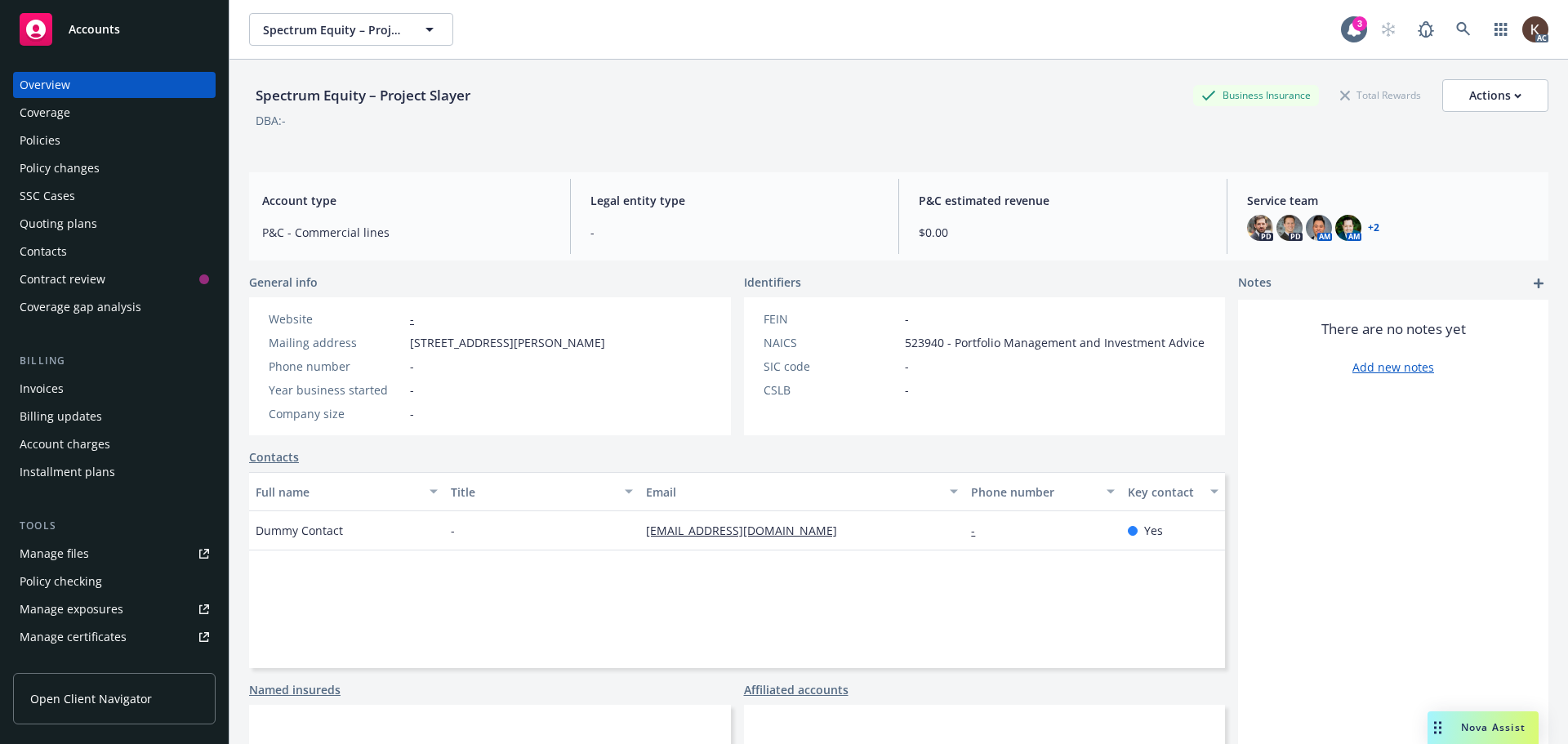
click at [164, 137] on div "Policies" at bounding box center [115, 141] width 190 height 26
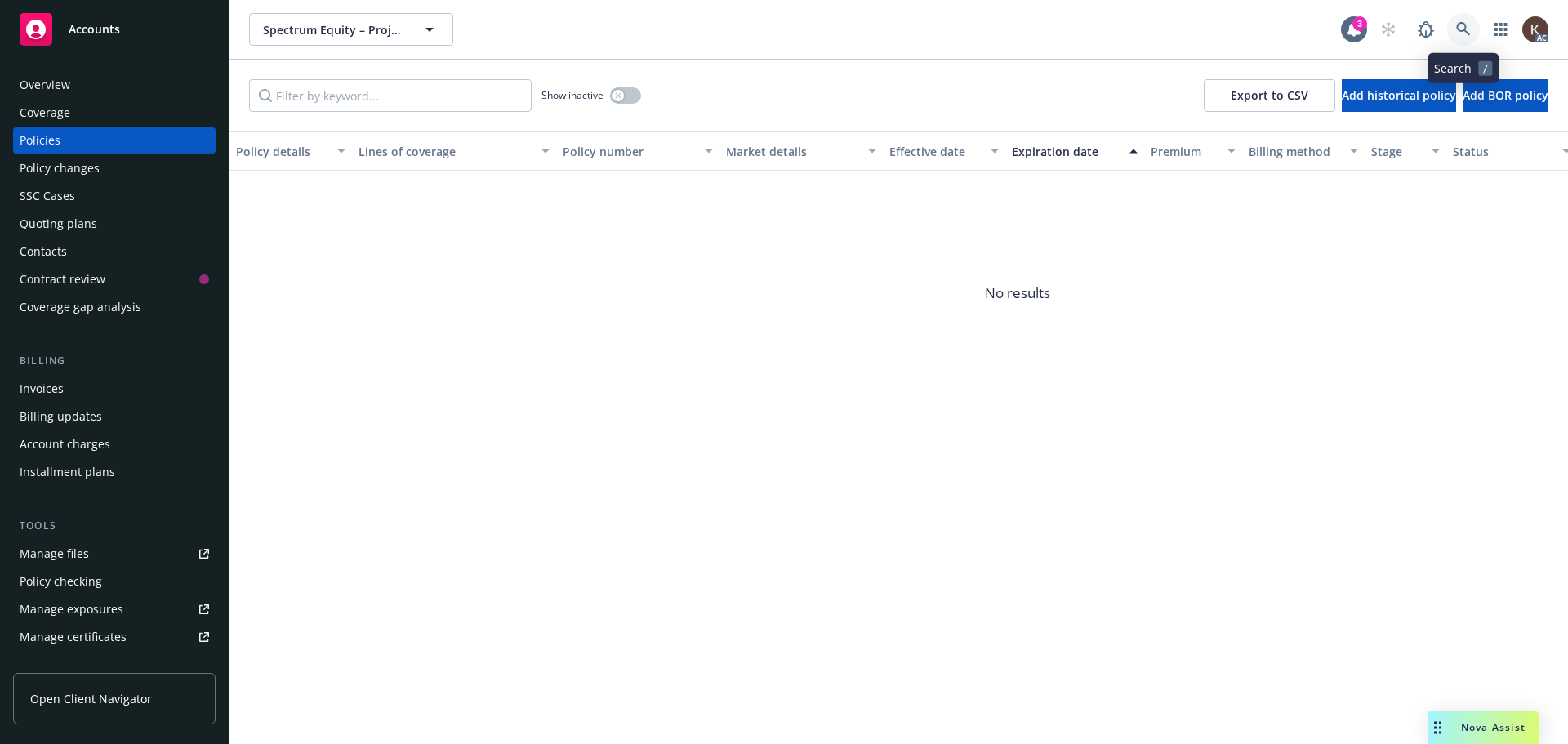
click at [1470, 31] on icon at bounding box center [1463, 29] width 15 height 15
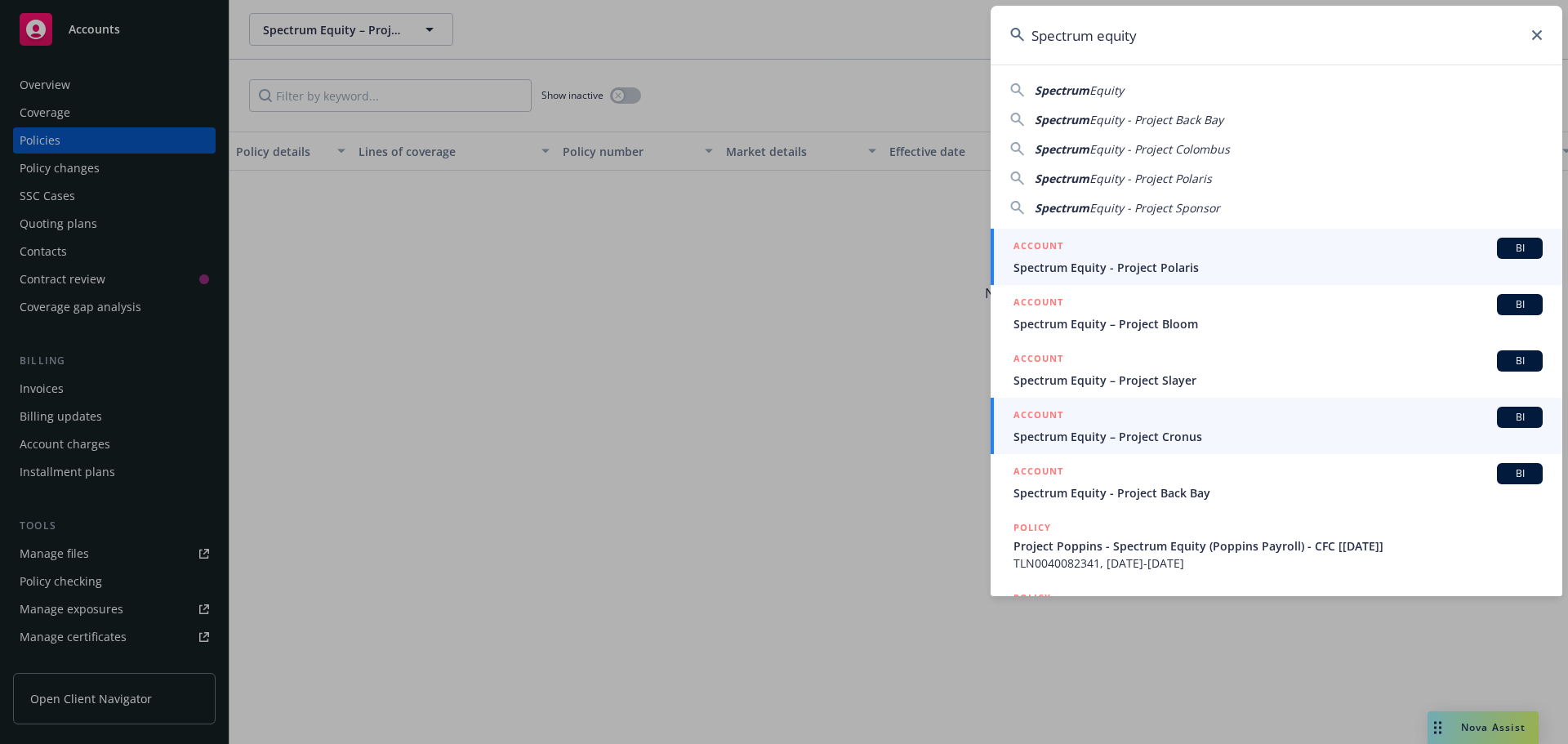
type input "Spectrum equity"
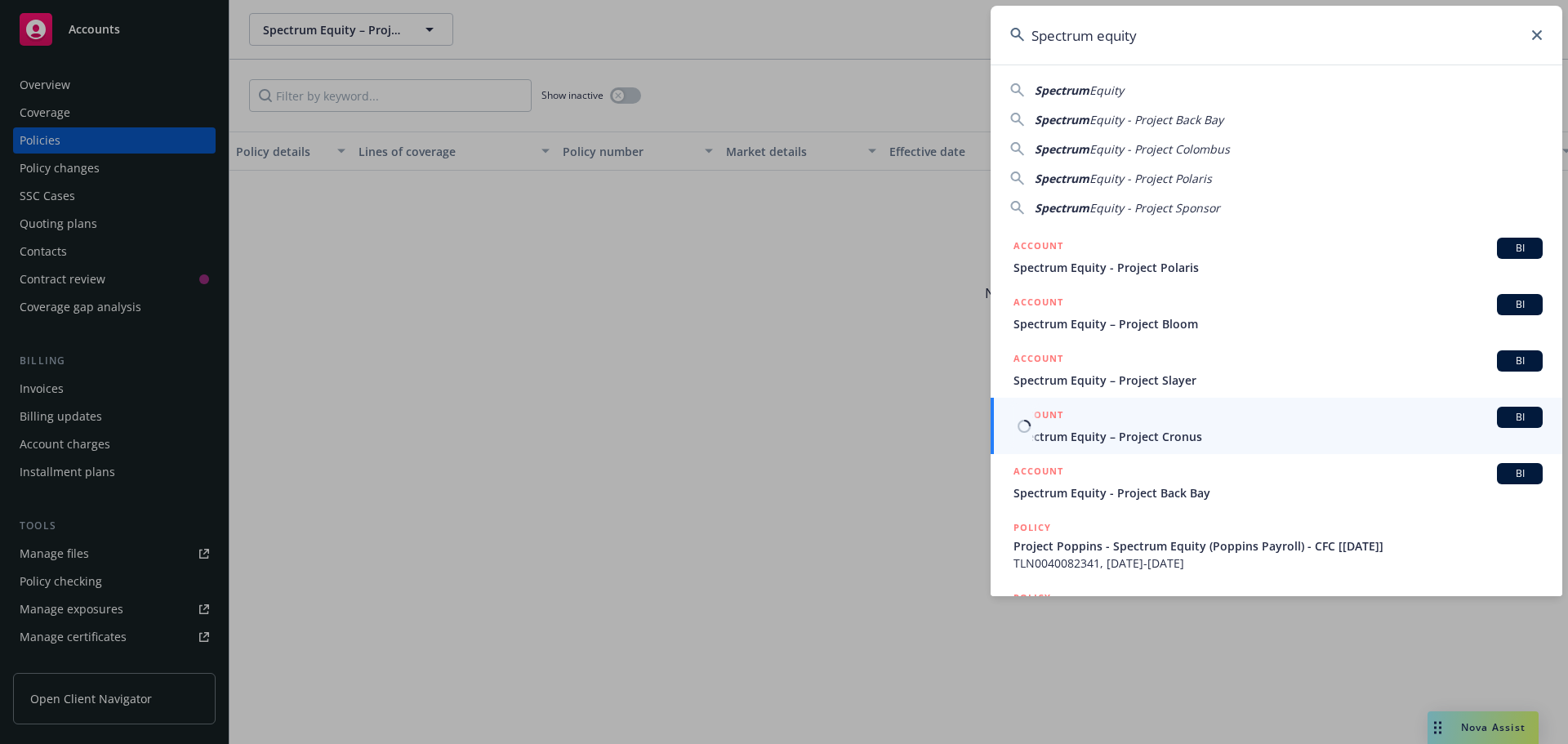
click at [1196, 447] on link "ACCOUNT BI Spectrum Equity – Project Cronus" at bounding box center [1276, 425] width 572 height 56
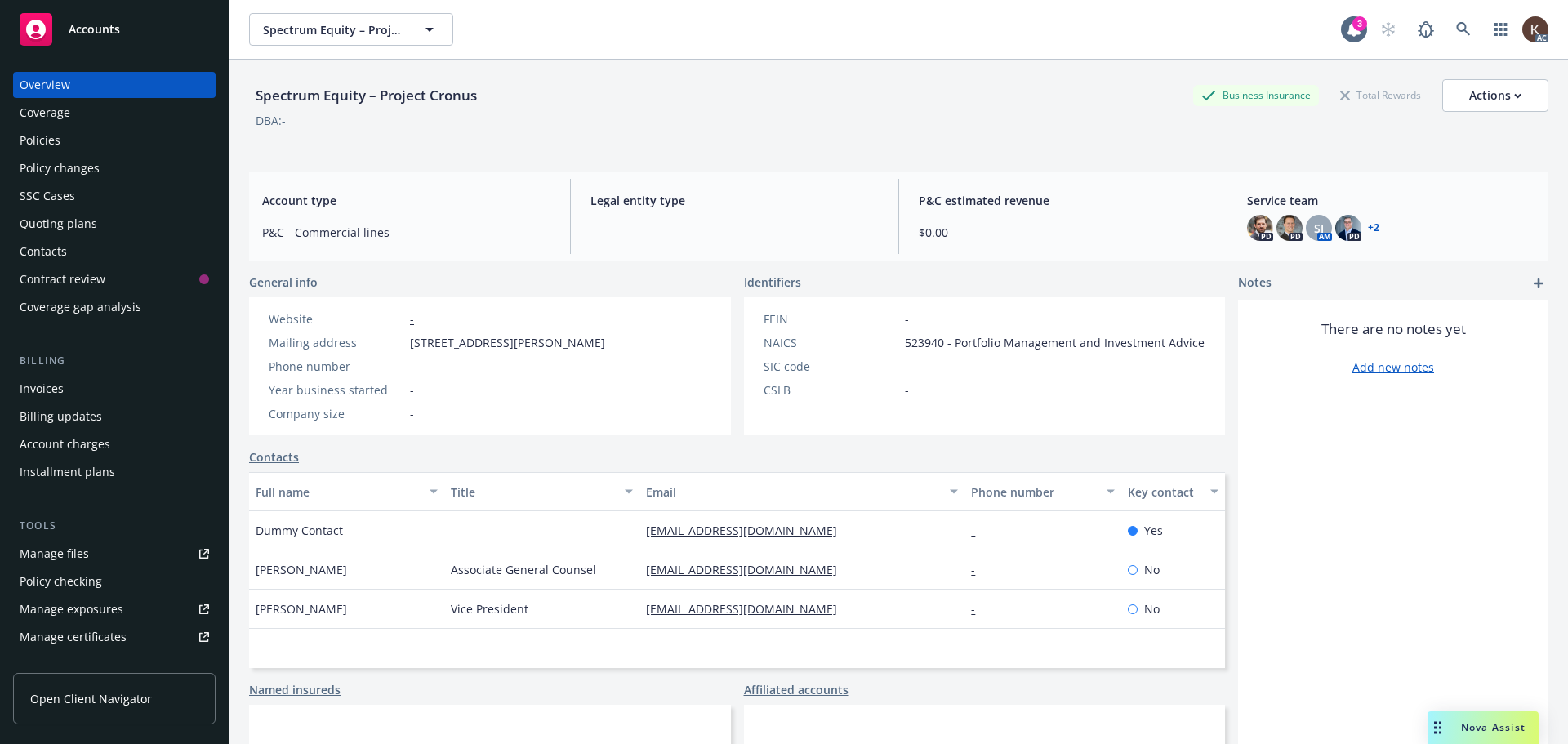
click at [92, 145] on div "Policies" at bounding box center [115, 141] width 190 height 26
